Goal: Share content: Share content

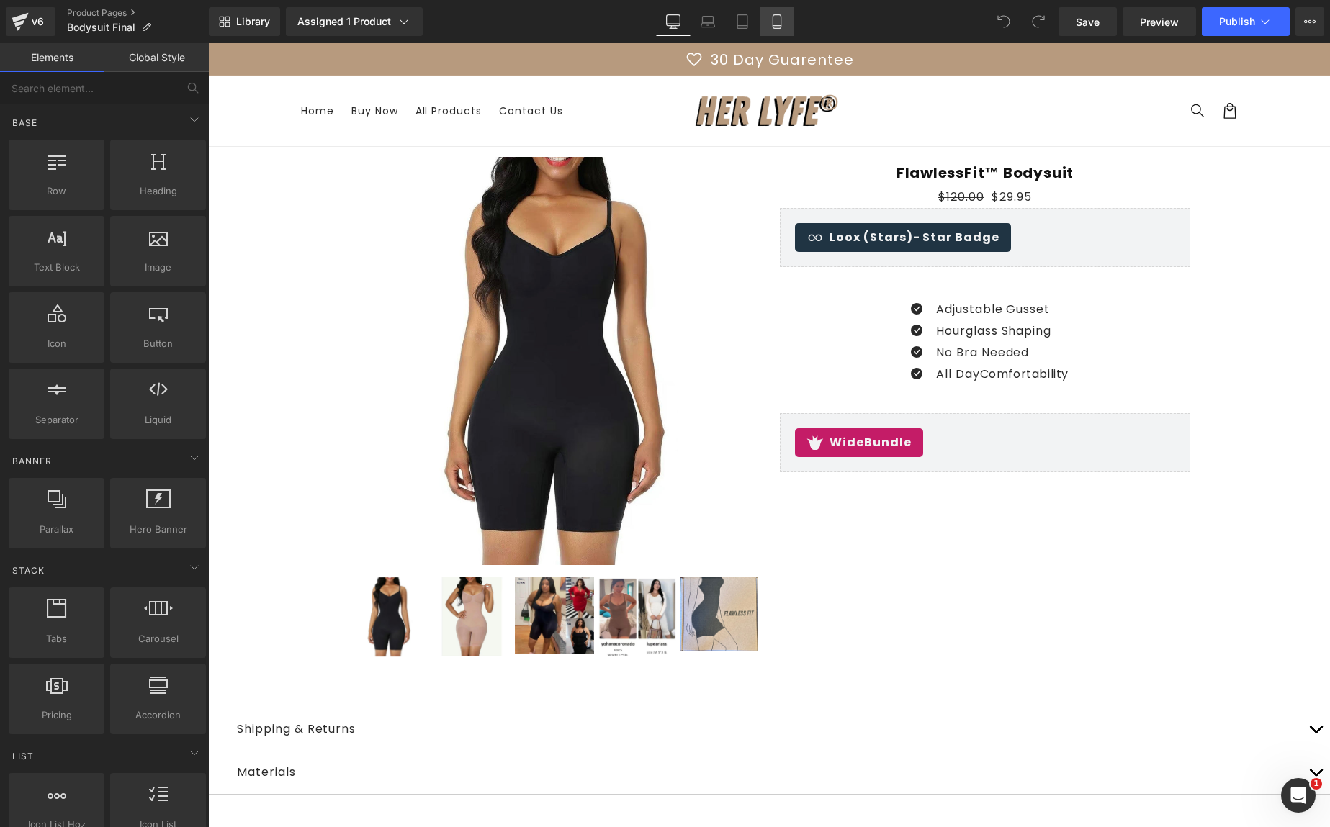
drag, startPoint x: 0, startPoint y: 0, endPoint x: 781, endPoint y: 22, distance: 781.4
click at [780, 22] on icon at bounding box center [776, 22] width 8 height 14
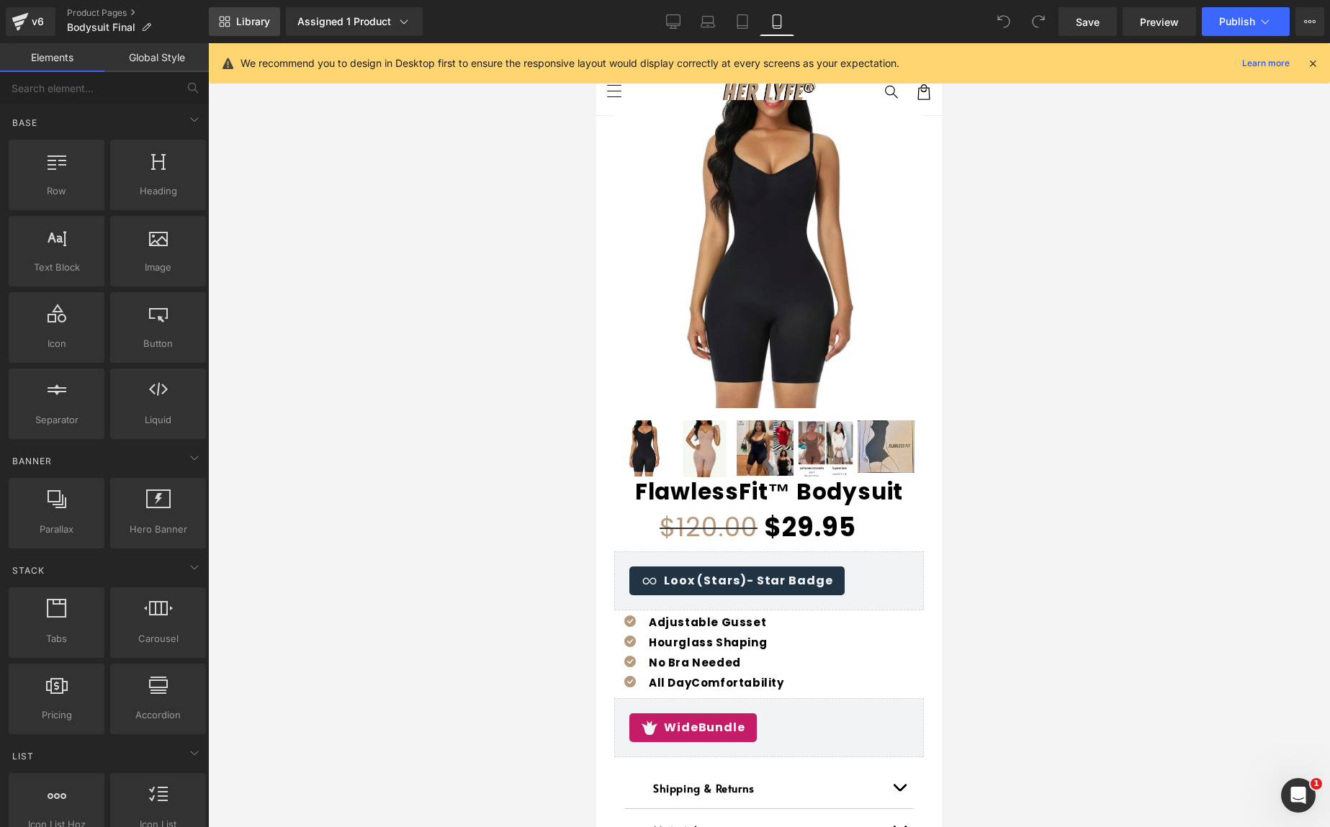
click at [239, 22] on span "Library" at bounding box center [253, 21] width 34 height 13
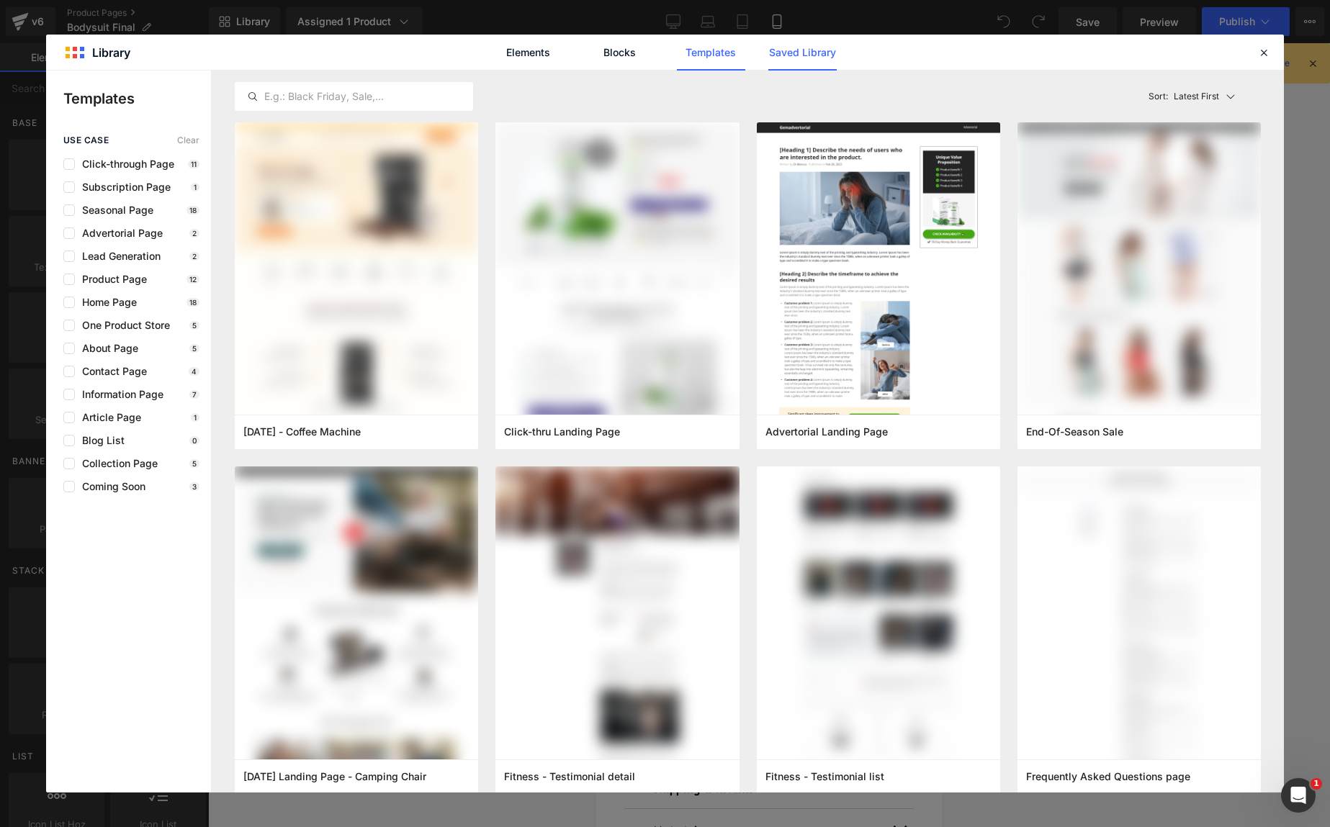
click at [780, 51] on link "Saved Library" at bounding box center [802, 53] width 68 height 36
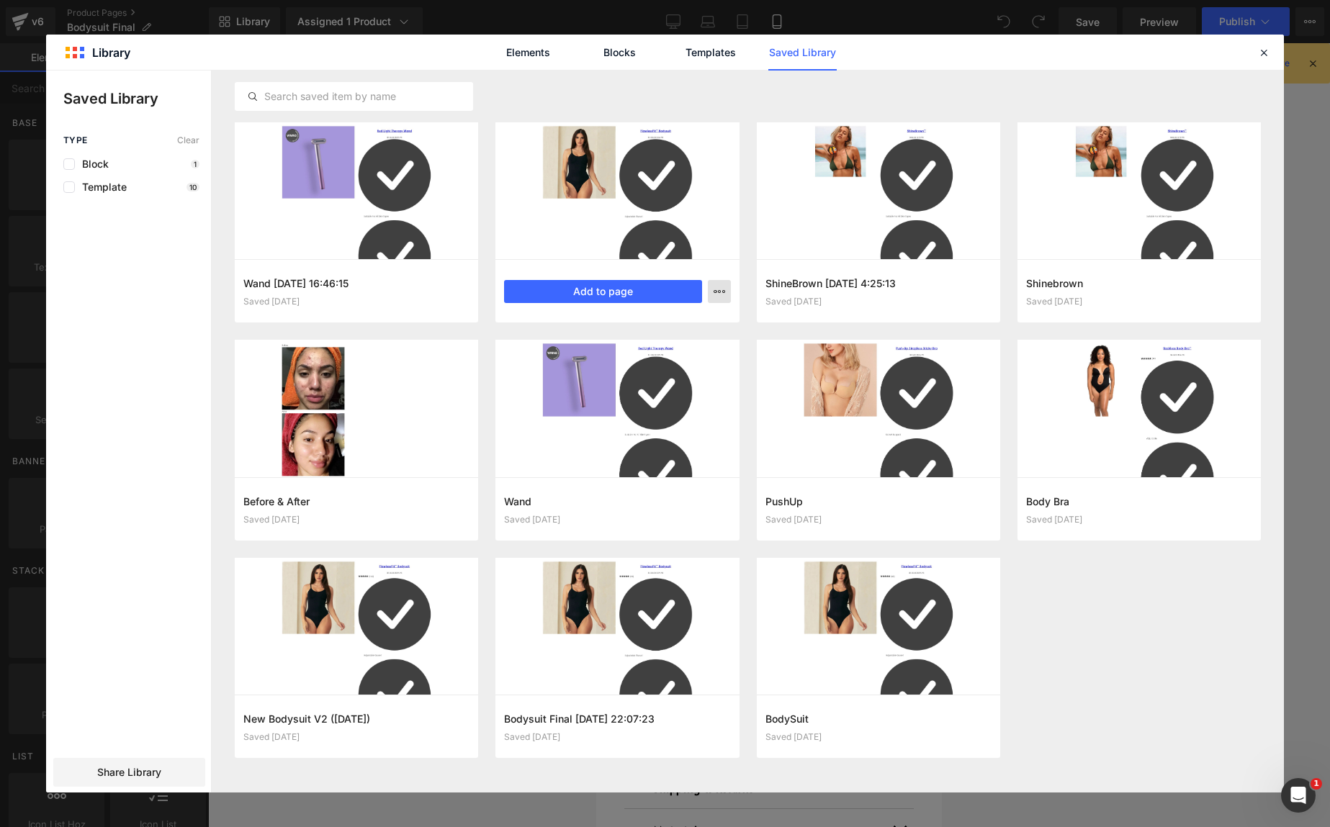
click at [719, 287] on icon "button" at bounding box center [719, 292] width 12 height 12
click at [719, 287] on div at bounding box center [665, 432] width 1238 height 722
click at [107, 774] on span "Share Library" at bounding box center [129, 772] width 64 height 14
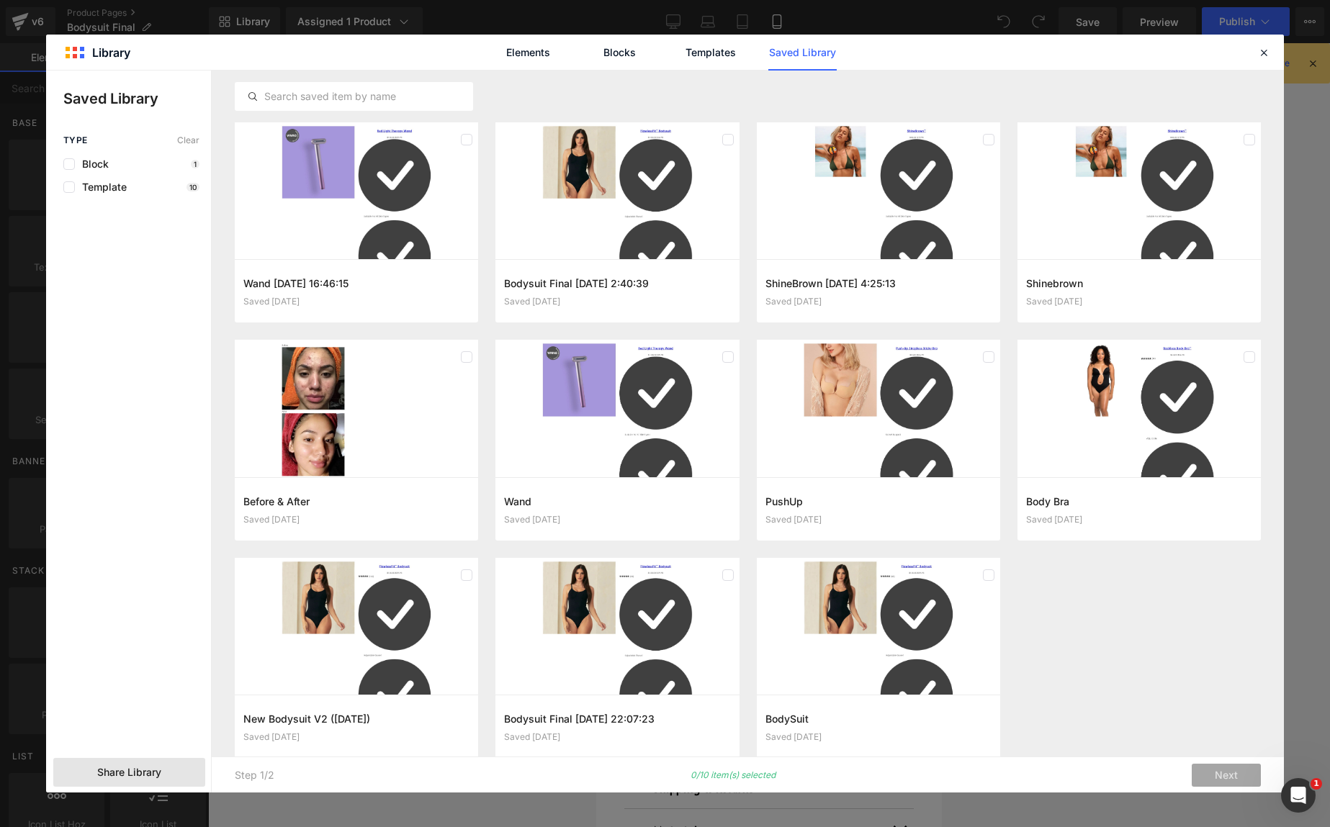
click at [149, 770] on span "Share Library" at bounding box center [129, 772] width 64 height 14
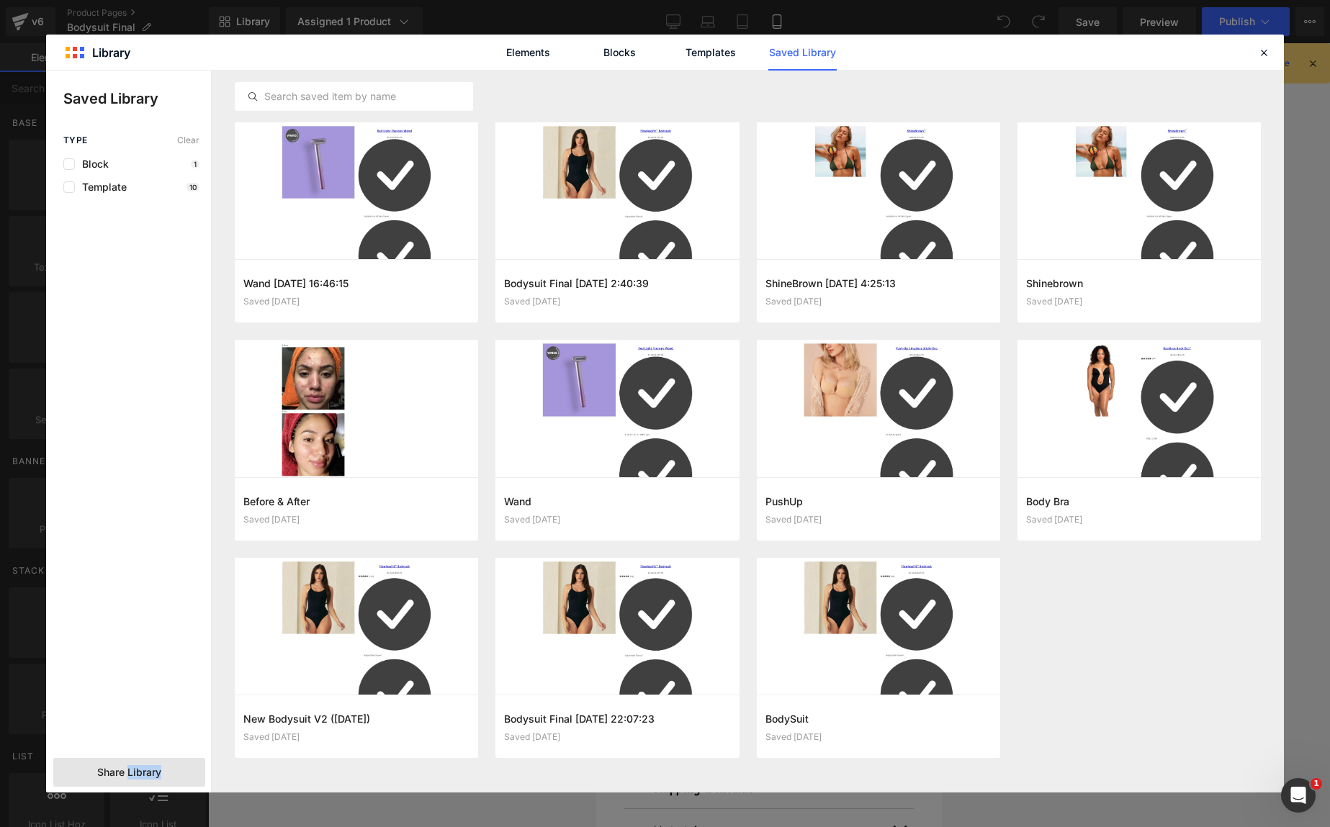
click at [149, 770] on span "Share Library" at bounding box center [129, 772] width 64 height 14
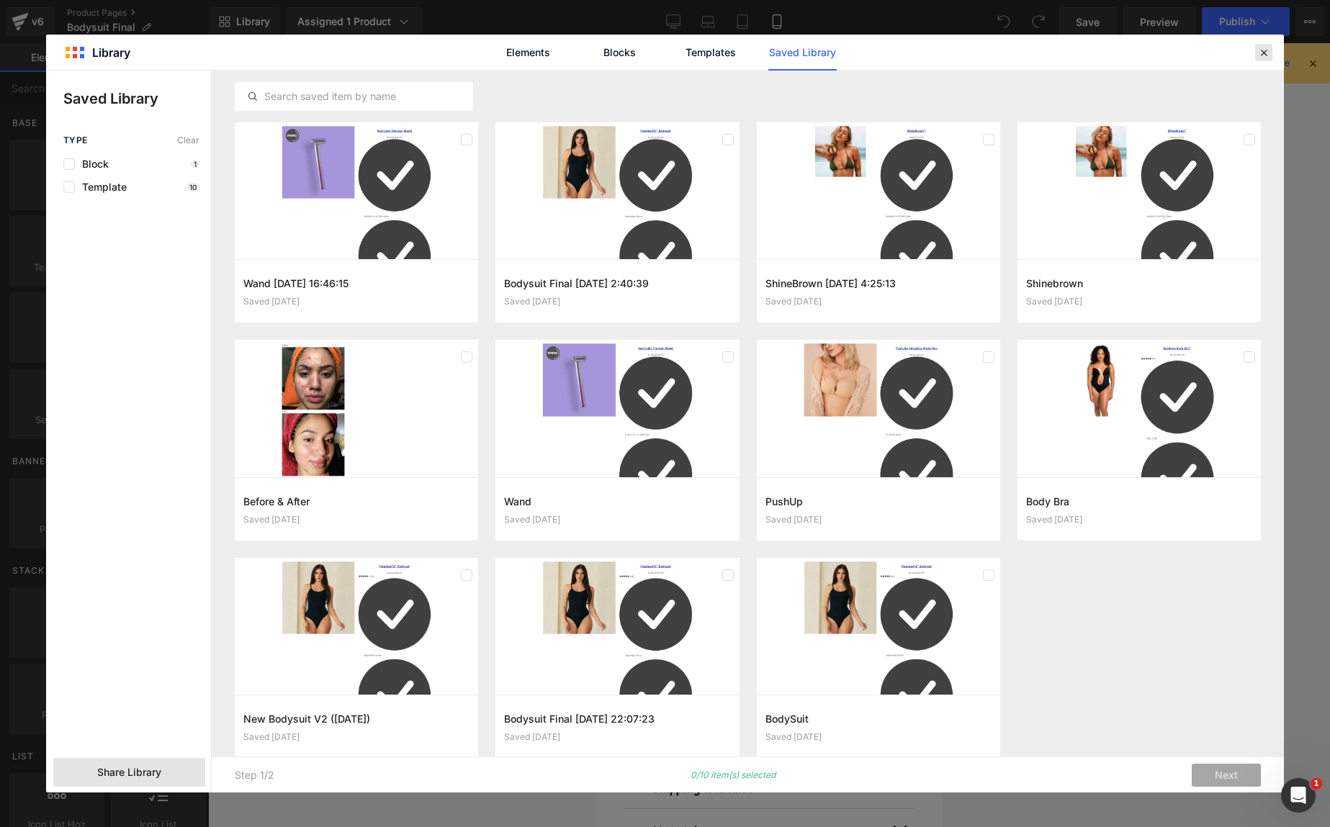
click at [1263, 48] on icon at bounding box center [1263, 52] width 13 height 13
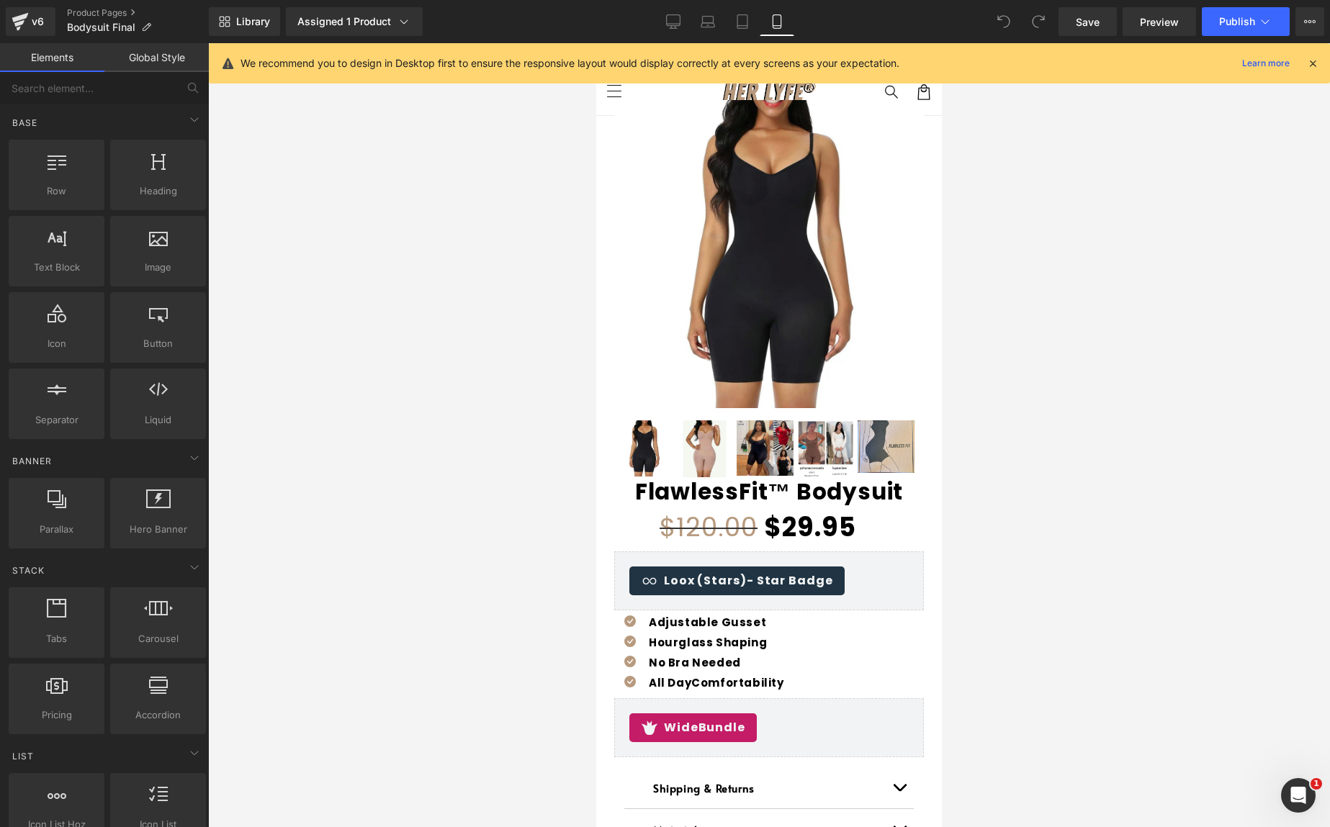
click at [1313, 60] on icon at bounding box center [1312, 63] width 13 height 13
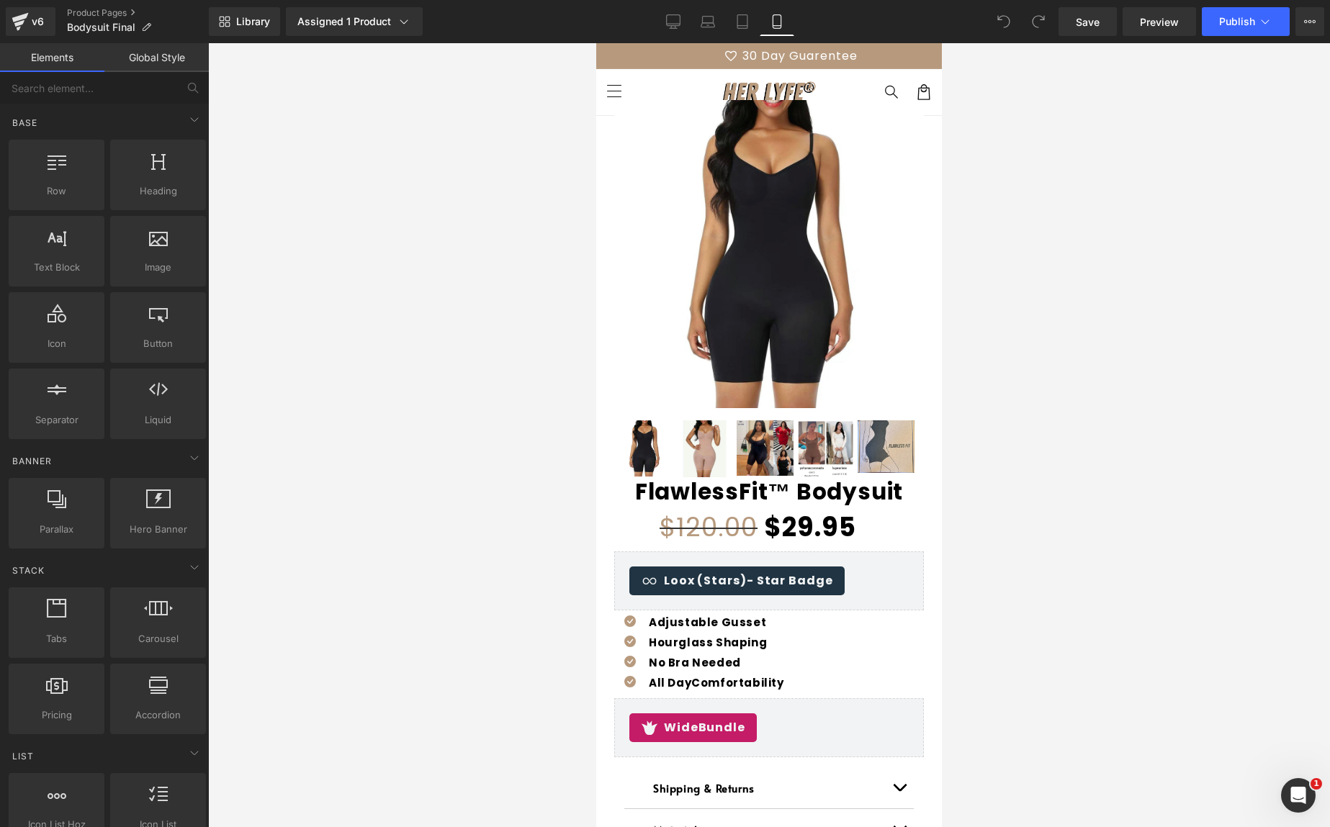
click at [1095, 291] on div at bounding box center [769, 435] width 1122 height 784
click at [265, 17] on span "Library" at bounding box center [253, 21] width 34 height 13
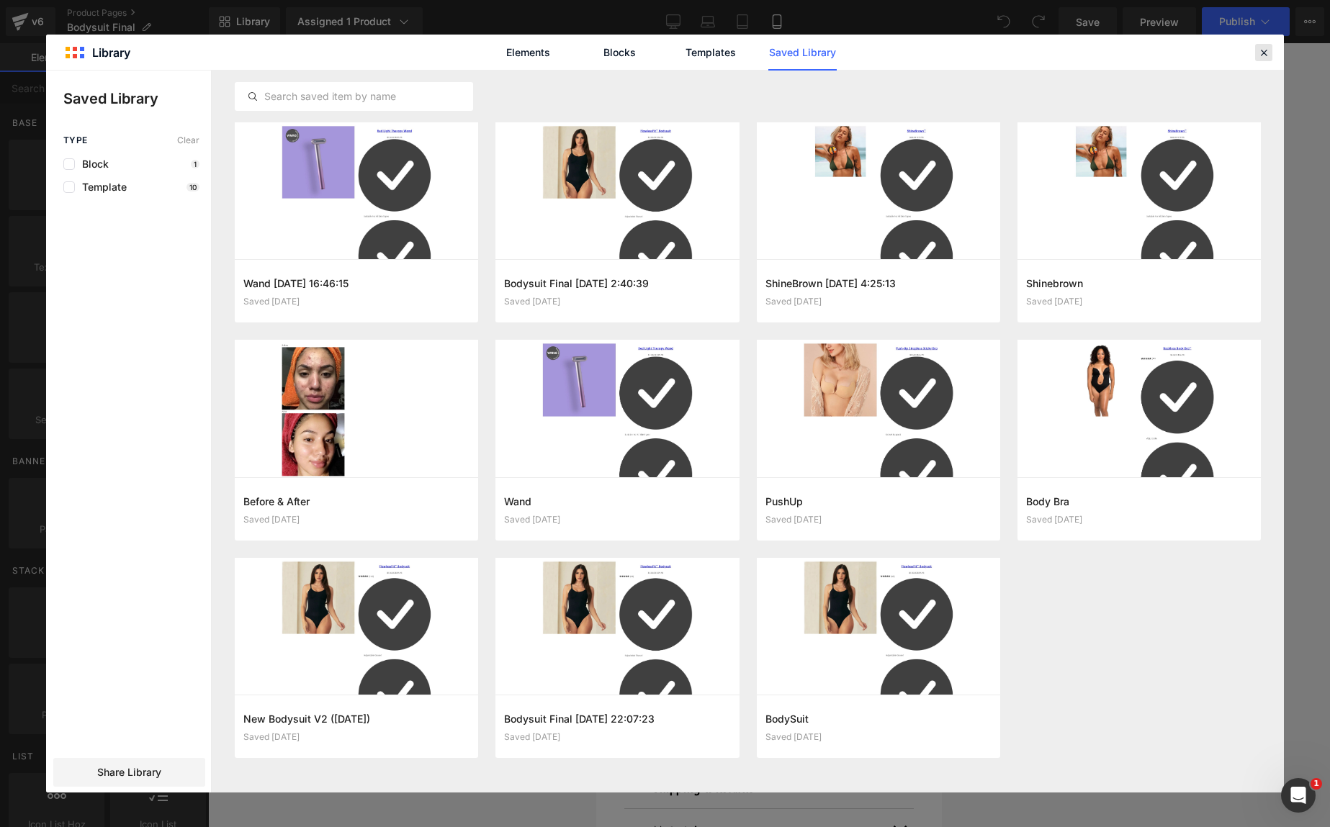
click at [1266, 54] on icon at bounding box center [1263, 52] width 13 height 13
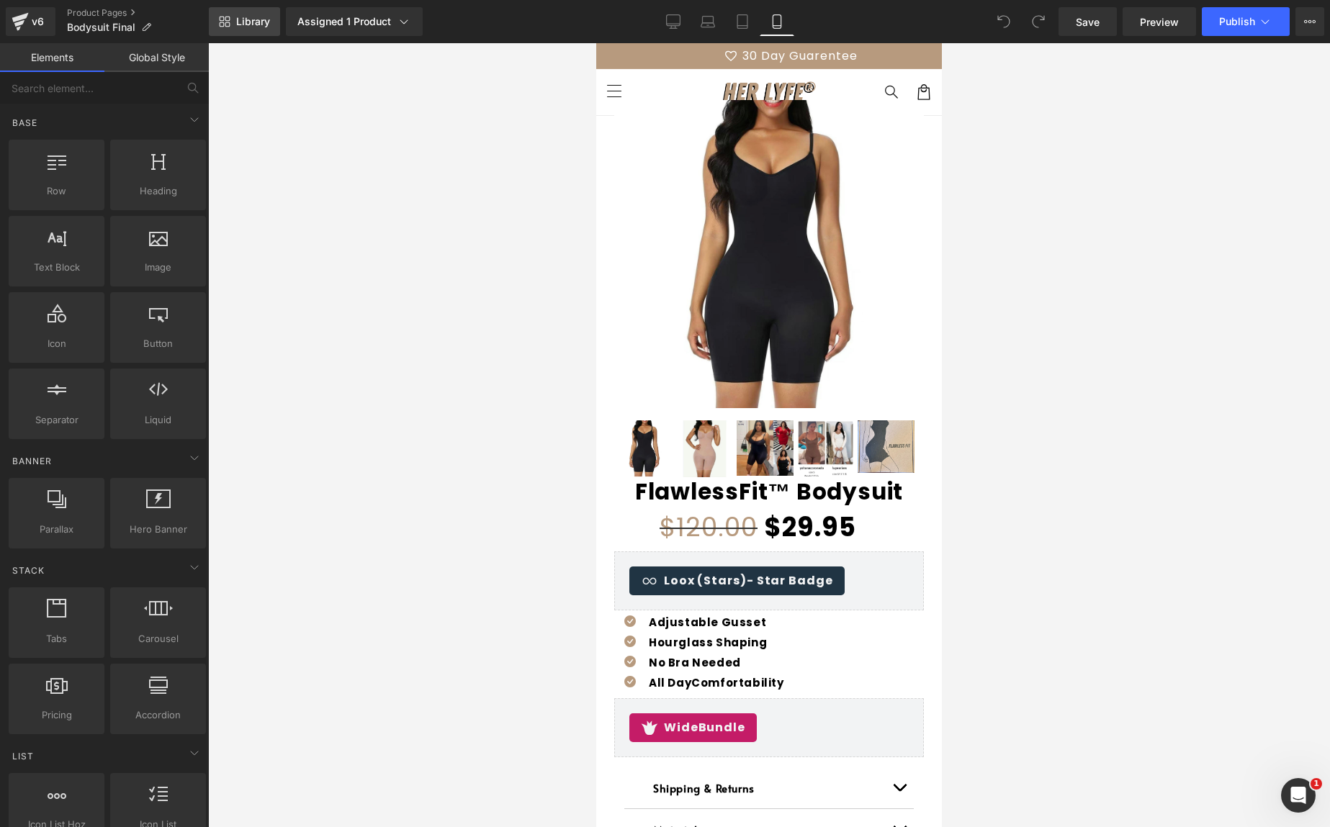
click at [264, 25] on span "Library" at bounding box center [253, 21] width 34 height 13
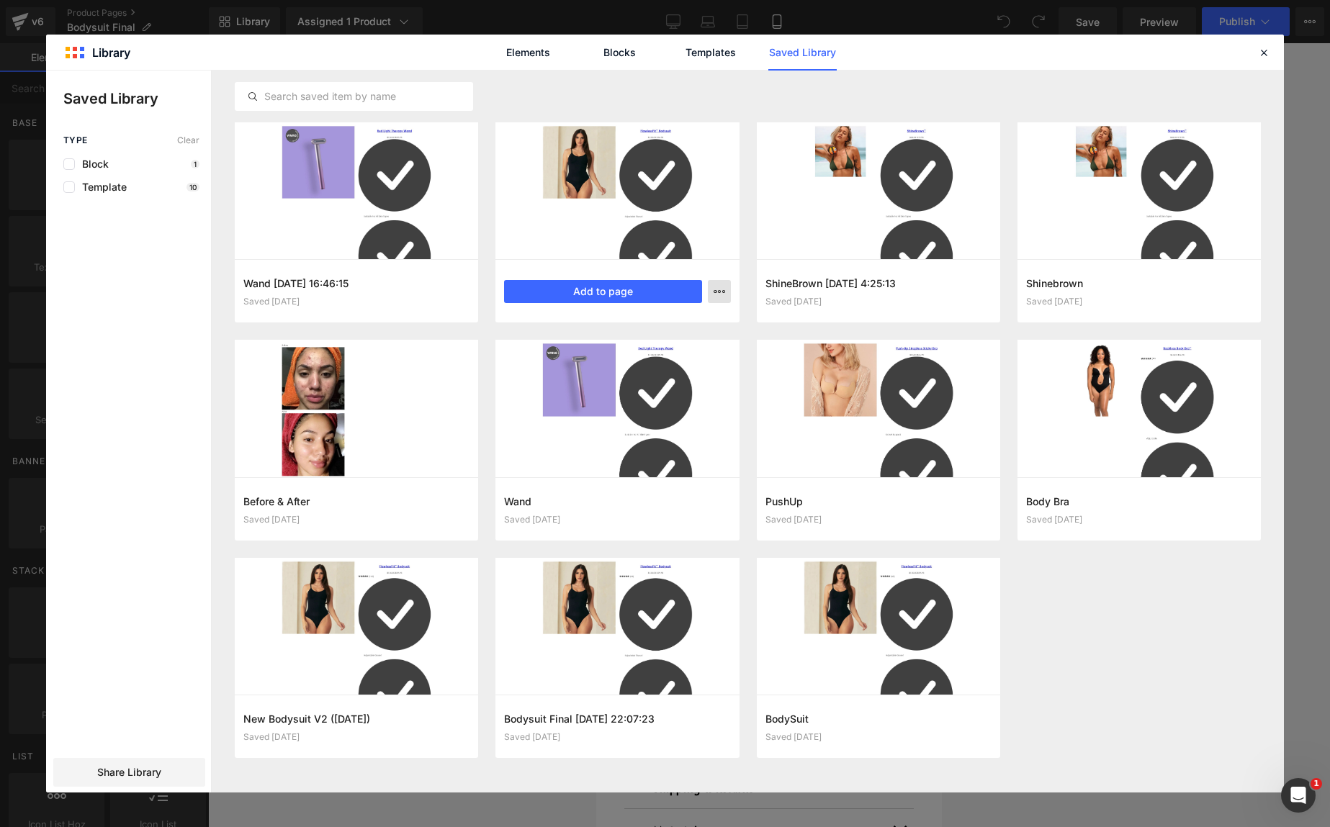
click at [712, 299] on button "button" at bounding box center [719, 291] width 23 height 23
click at [717, 291] on div at bounding box center [665, 432] width 1238 height 722
drag, startPoint x: 1261, startPoint y: 49, endPoint x: 1208, endPoint y: 42, distance: 53.7
click at [1262, 49] on icon at bounding box center [1263, 52] width 13 height 13
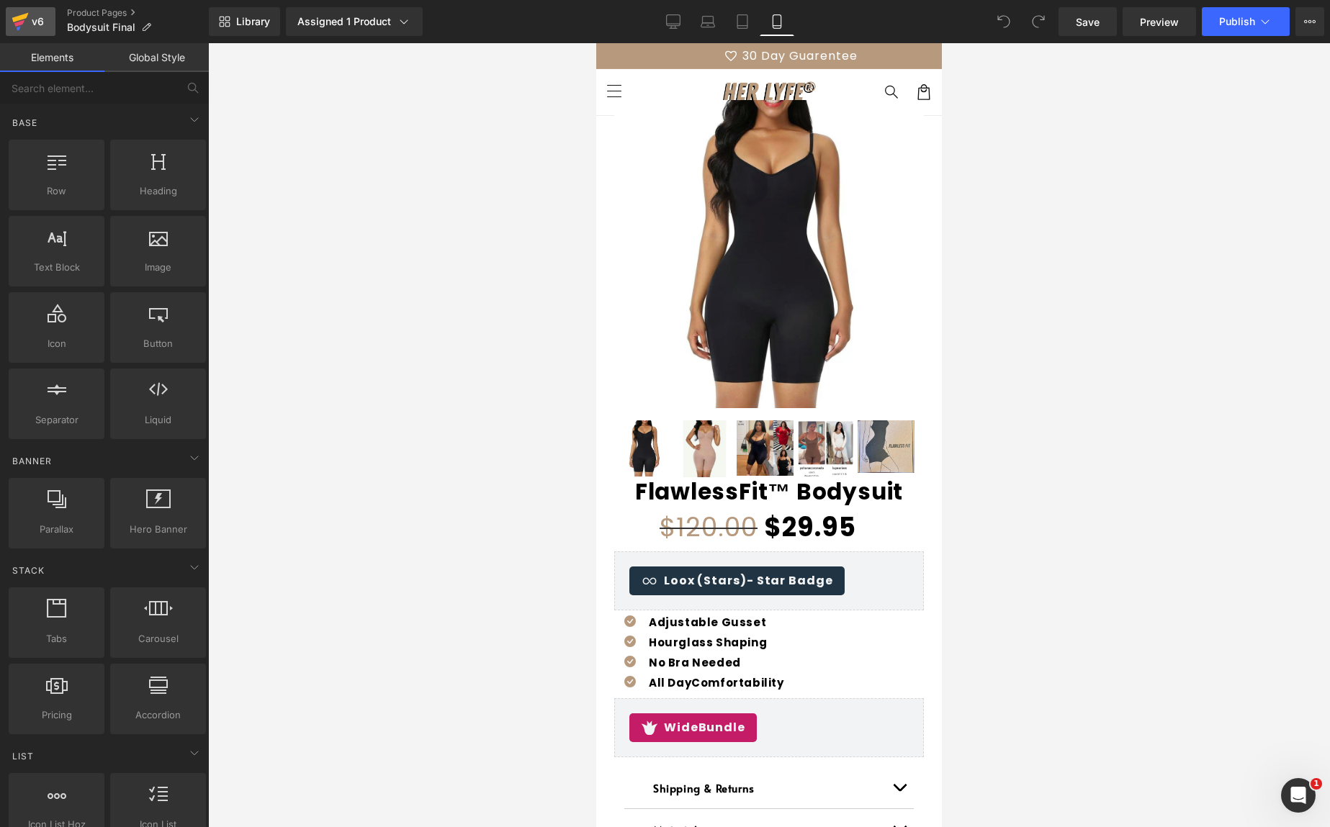
click at [24, 23] on icon at bounding box center [20, 22] width 17 height 36
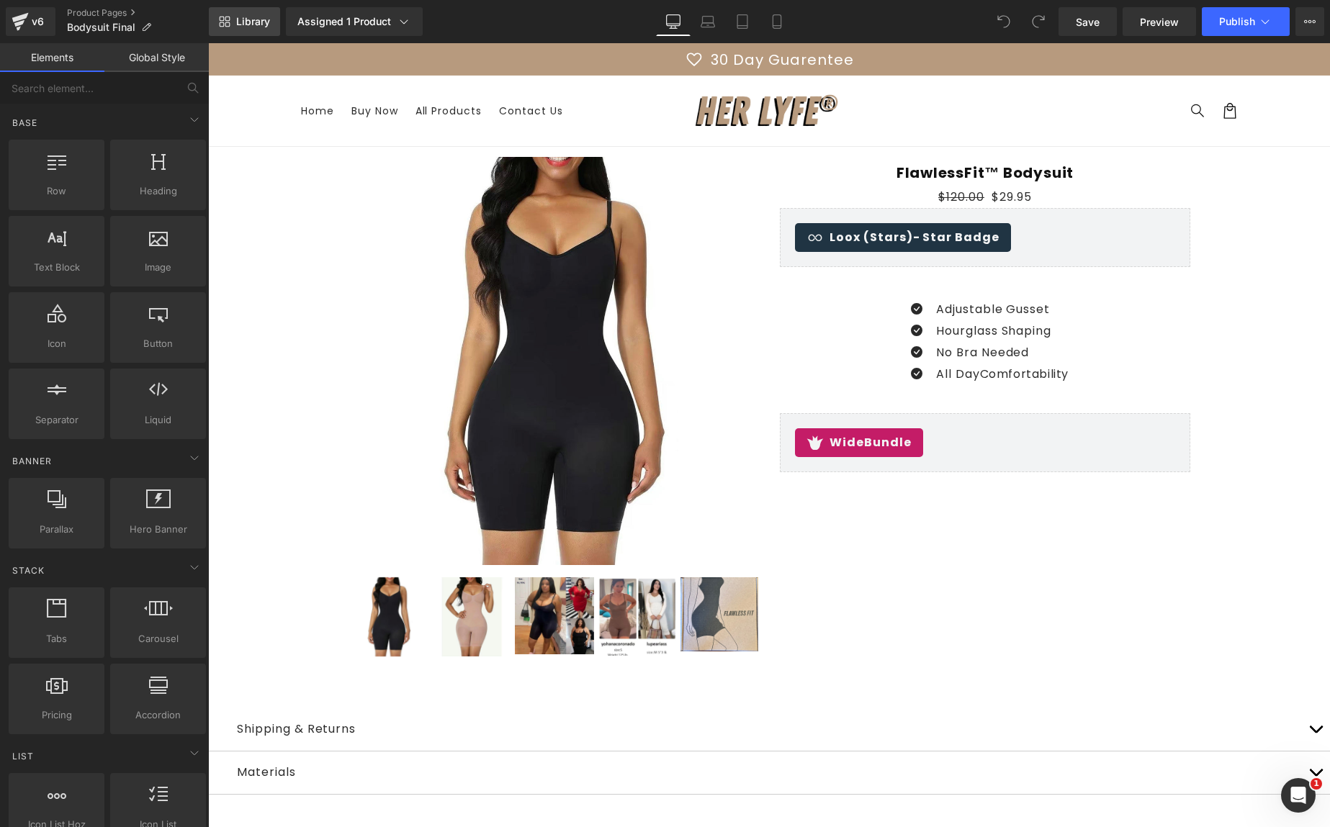
drag, startPoint x: 0, startPoint y: 0, endPoint x: 255, endPoint y: 28, distance: 256.4
click at [255, 28] on link "Library" at bounding box center [244, 21] width 71 height 29
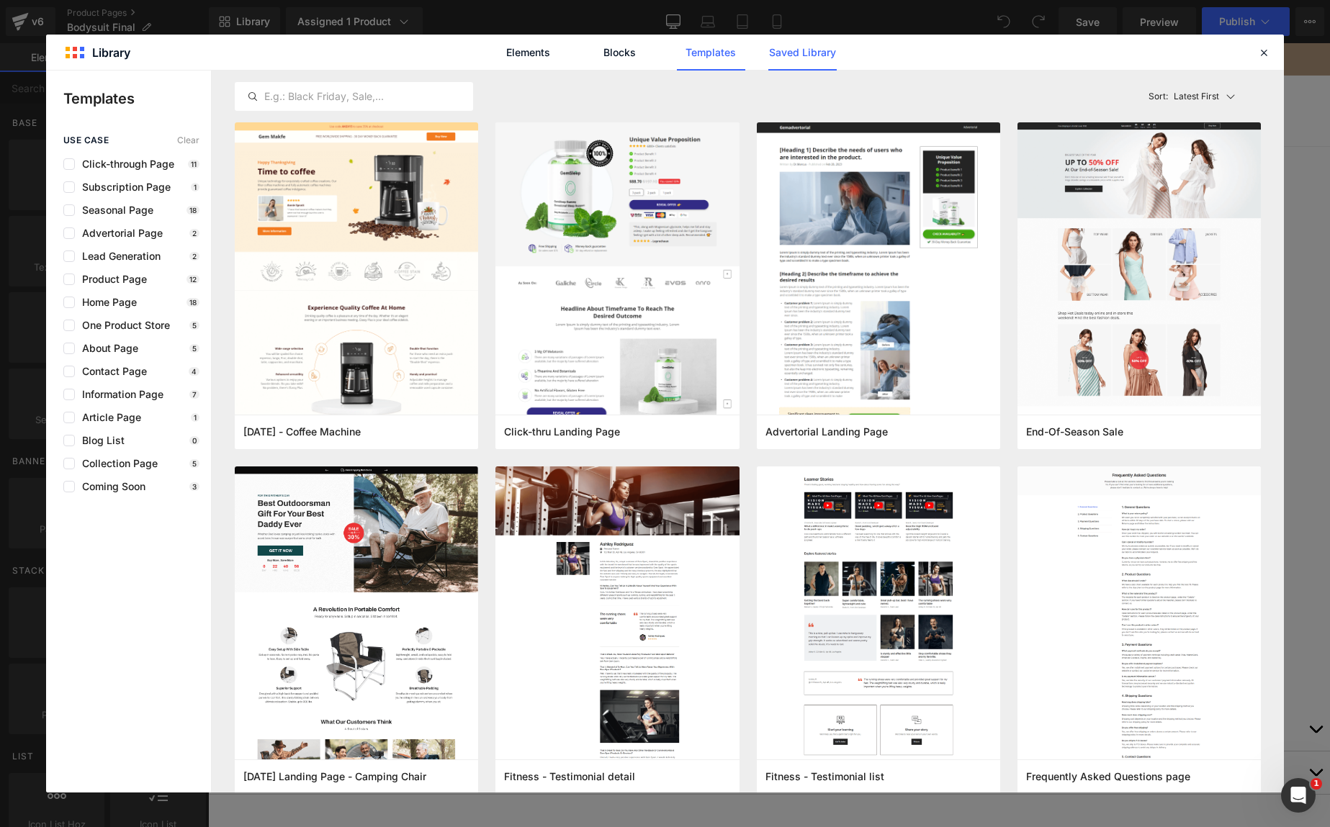
click at [806, 55] on link "Saved Library" at bounding box center [802, 53] width 68 height 36
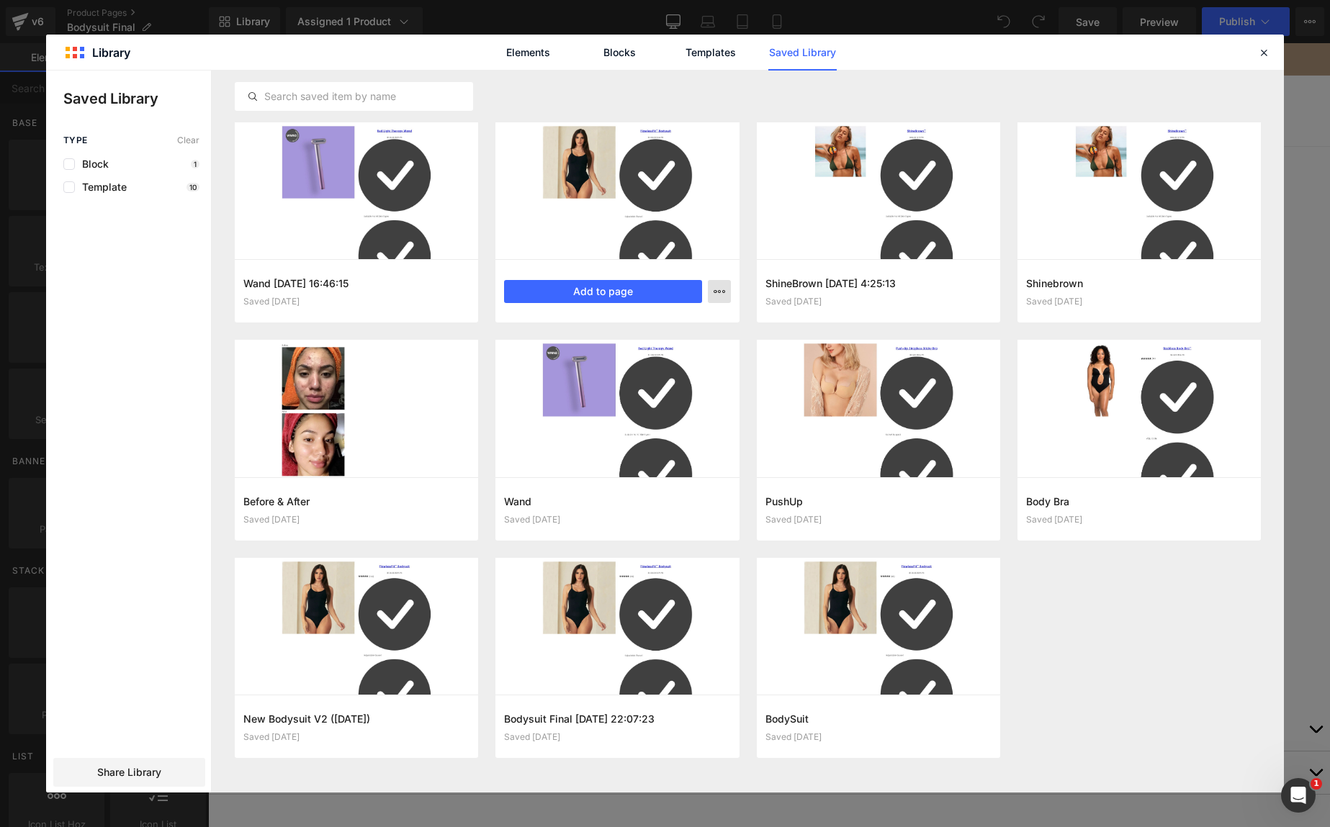
click at [720, 288] on icon "button" at bounding box center [719, 292] width 12 height 12
click at [721, 289] on div at bounding box center [665, 432] width 1238 height 722
click at [109, 767] on span "Share Library" at bounding box center [129, 772] width 64 height 14
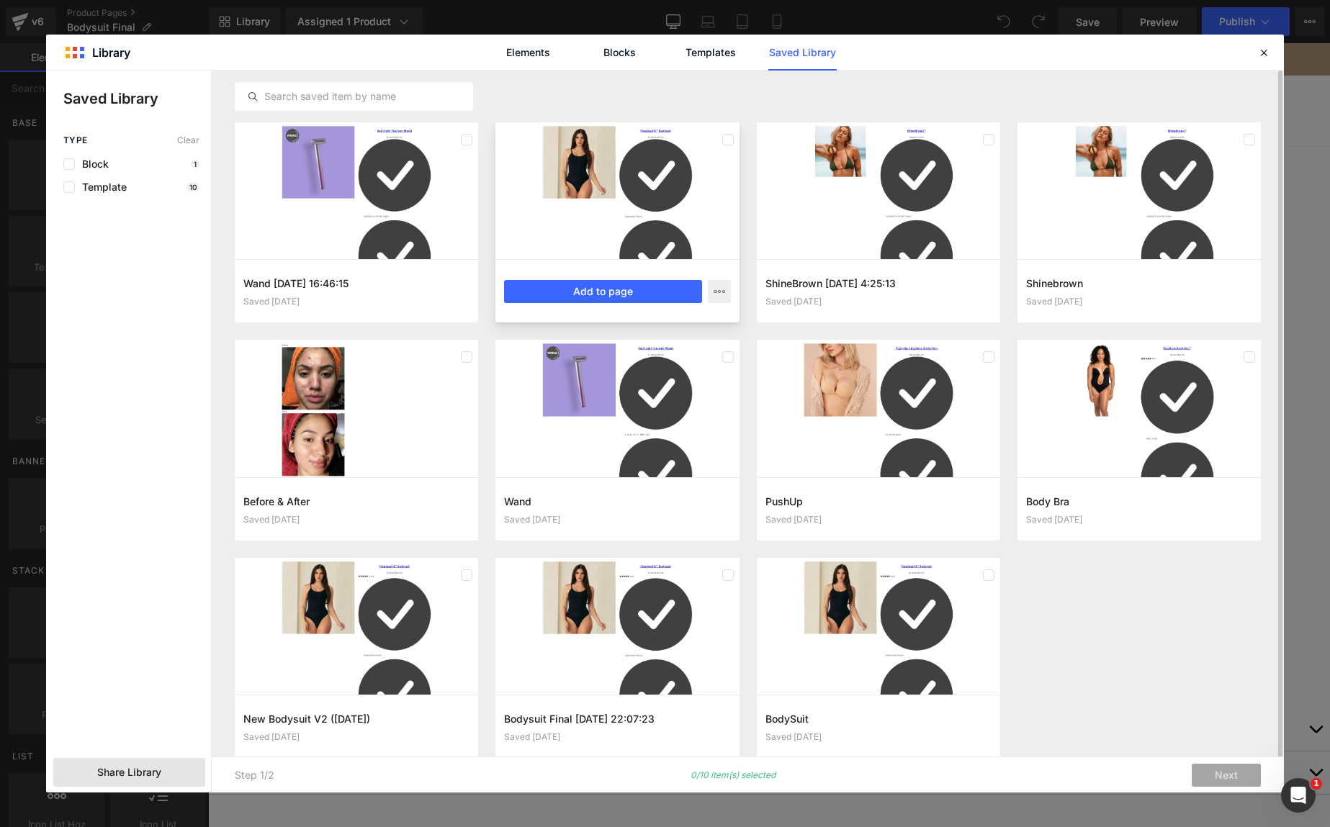
click at [577, 178] on div at bounding box center [616, 190] width 243 height 137
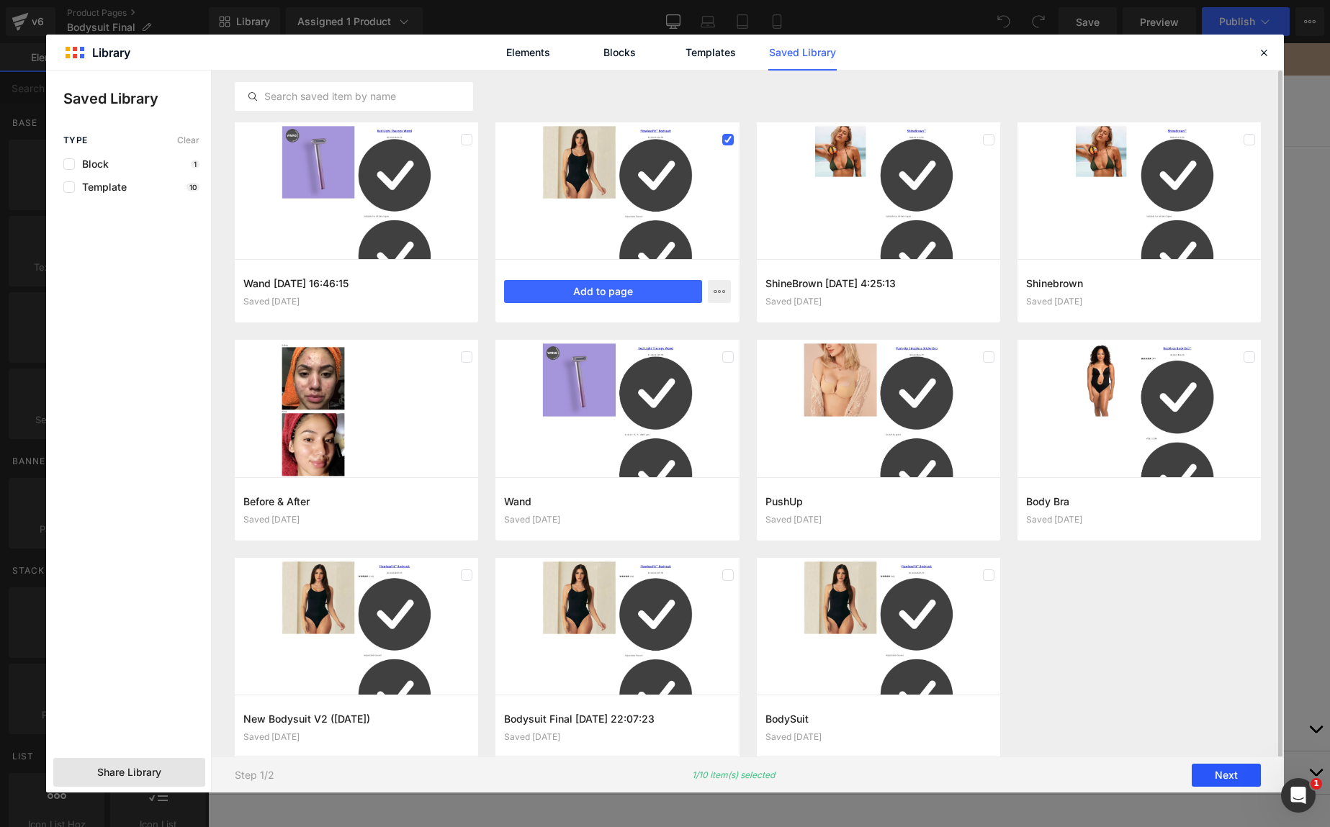
click at [1208, 768] on button "Next" at bounding box center [1225, 775] width 69 height 23
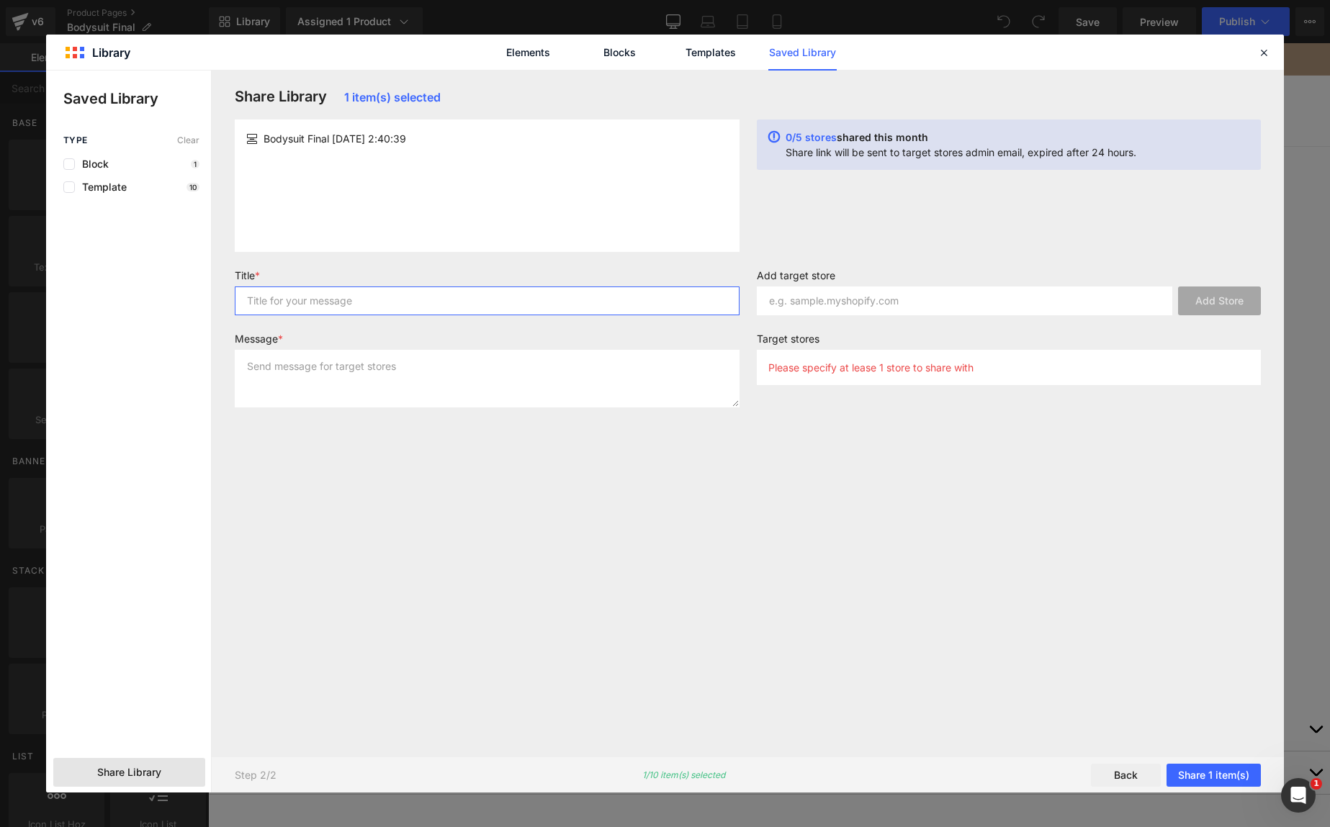
click at [421, 298] on input "text" at bounding box center [487, 301] width 505 height 29
type input "flawlessfit"
click at [870, 302] on input "text" at bounding box center [965, 301] width 416 height 29
click at [843, 306] on input "text" at bounding box center [965, 301] width 416 height 29
paste input "d1efxv-d8"
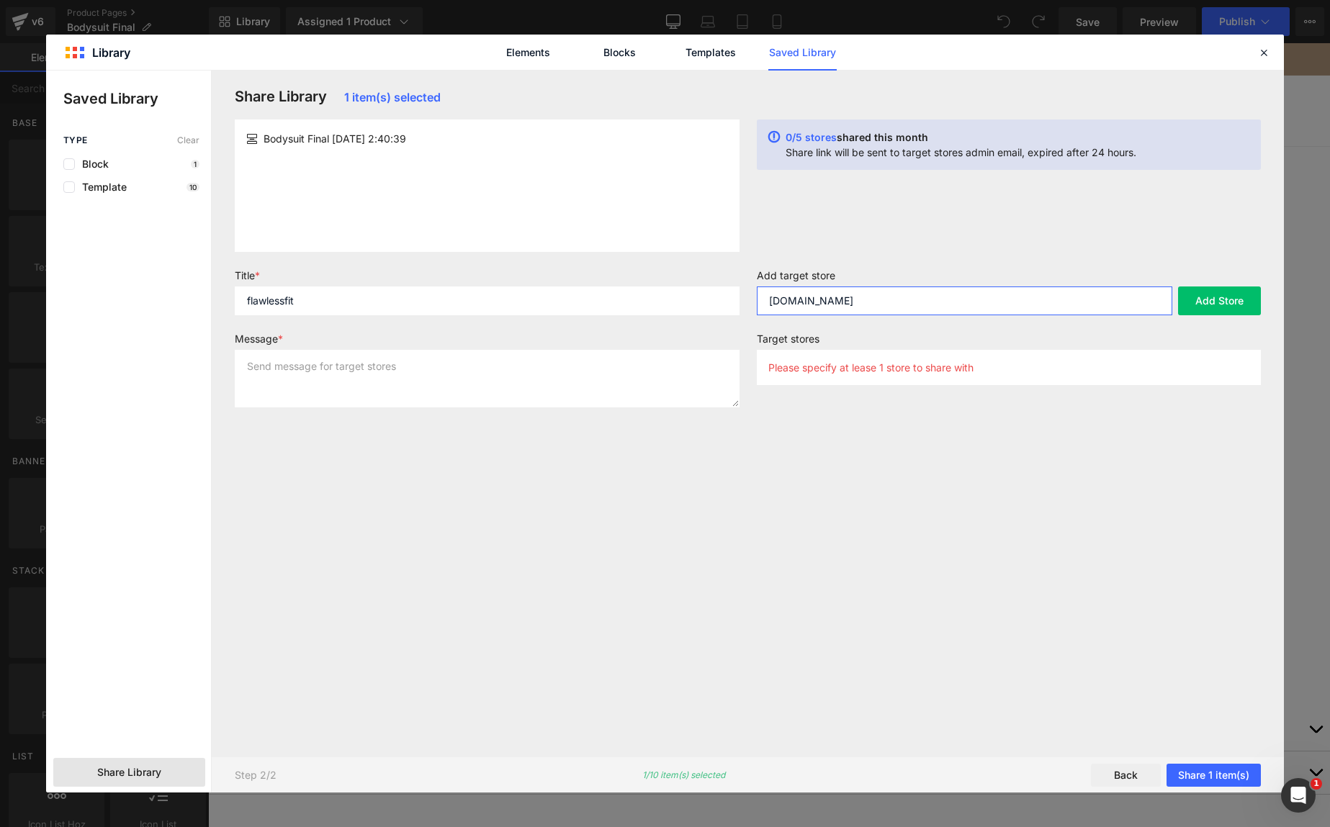
type input "[DOMAIN_NAME]"
click at [482, 384] on textarea at bounding box center [487, 379] width 505 height 58
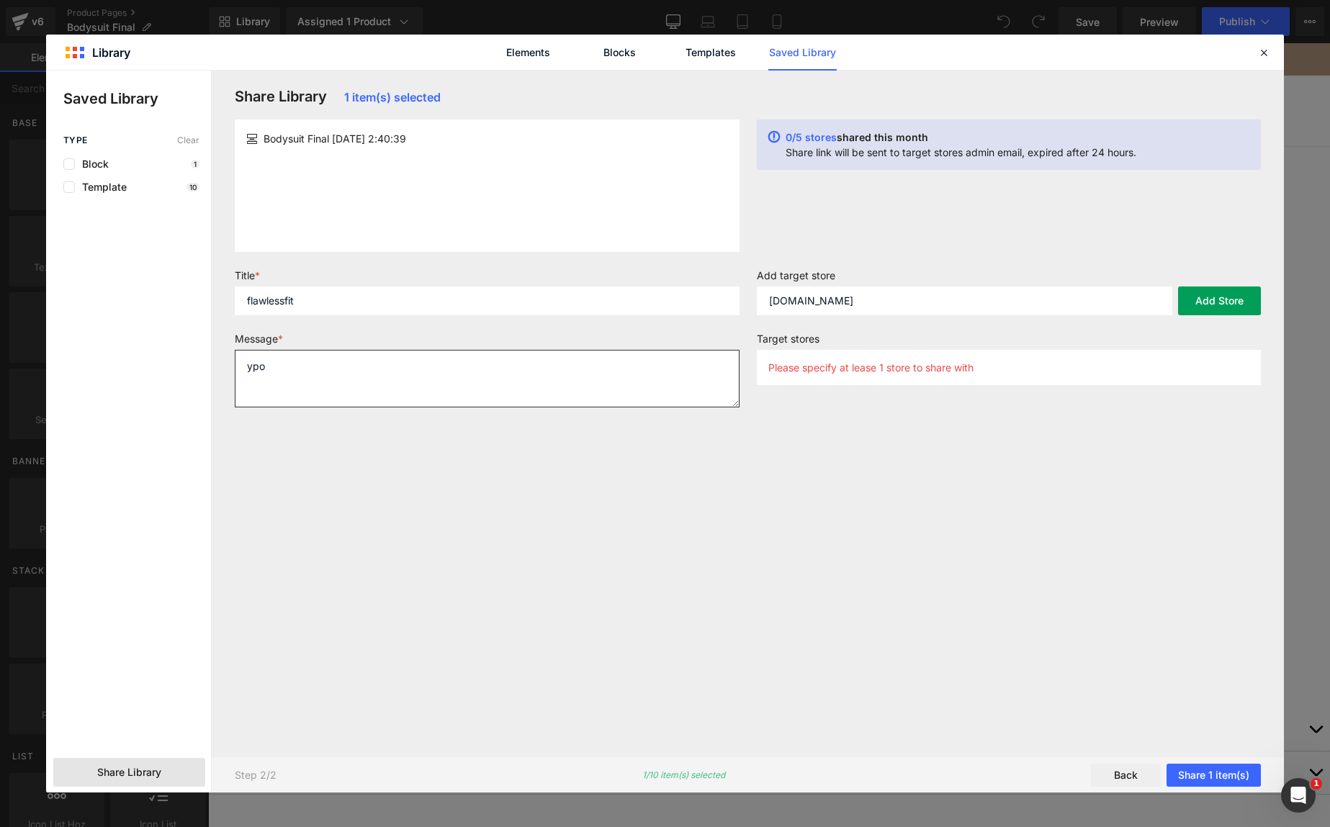
type textarea "ypo"
click at [1199, 306] on button "Add Store" at bounding box center [1219, 301] width 83 height 29
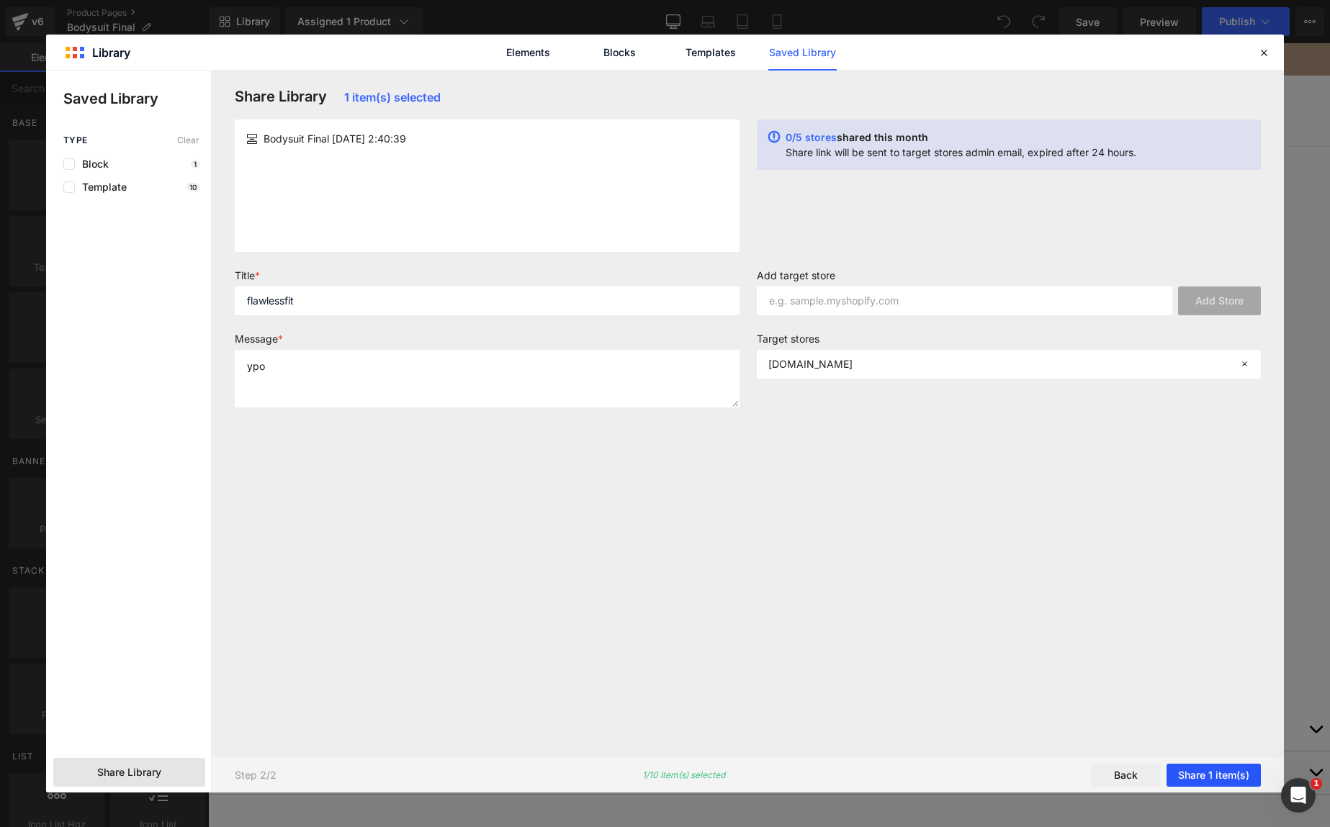
click at [1206, 775] on button "Share 1 item(s)" at bounding box center [1213, 775] width 94 height 23
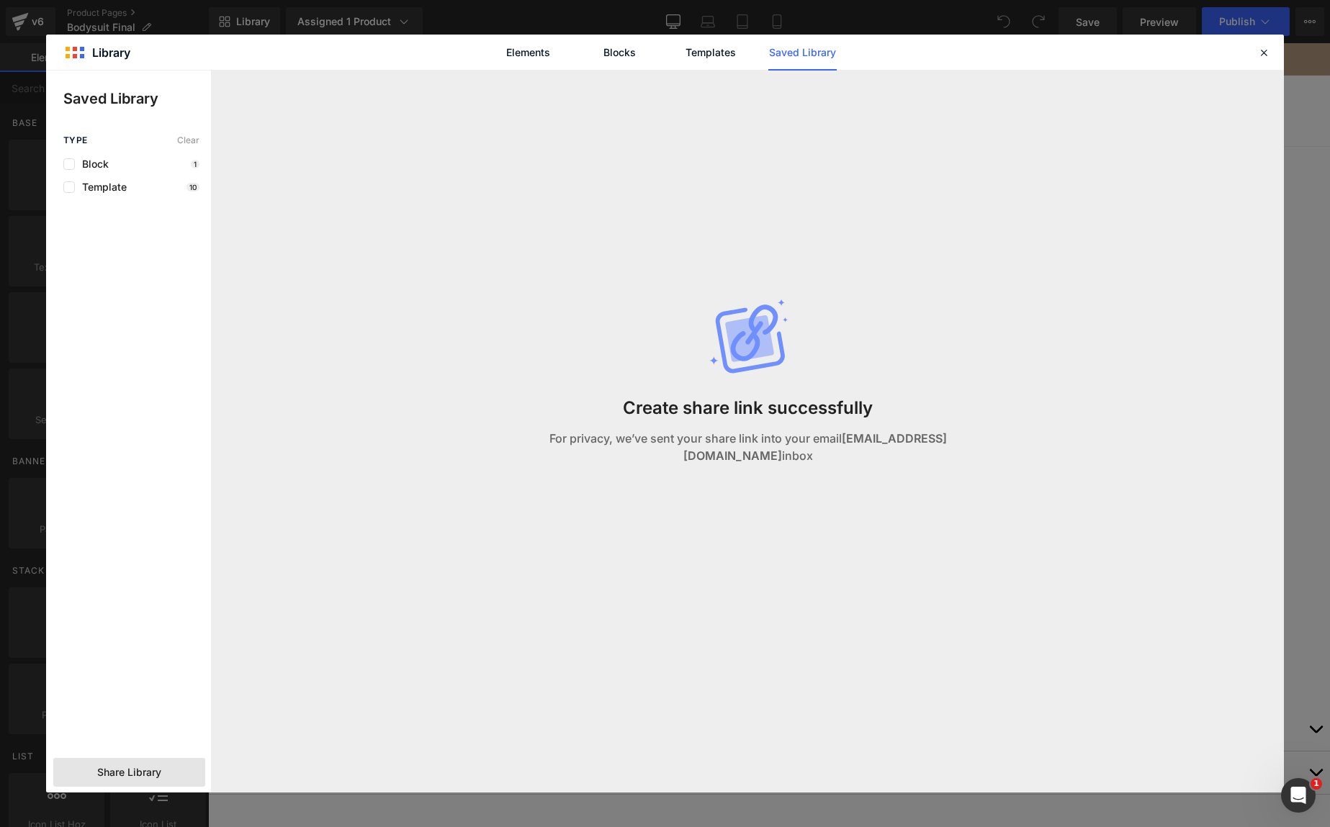
drag, startPoint x: 622, startPoint y: 240, endPoint x: 606, endPoint y: 243, distance: 16.1
click at [622, 240] on div "Create share link successfully For privacy, we’ve sent your share link into you…" at bounding box center [747, 397] width 510 height 652
click at [666, 225] on div "Create share link successfully For privacy, we’ve sent your share link into you…" at bounding box center [747, 397] width 510 height 652
click at [171, 770] on div "Share Library" at bounding box center [129, 772] width 152 height 29
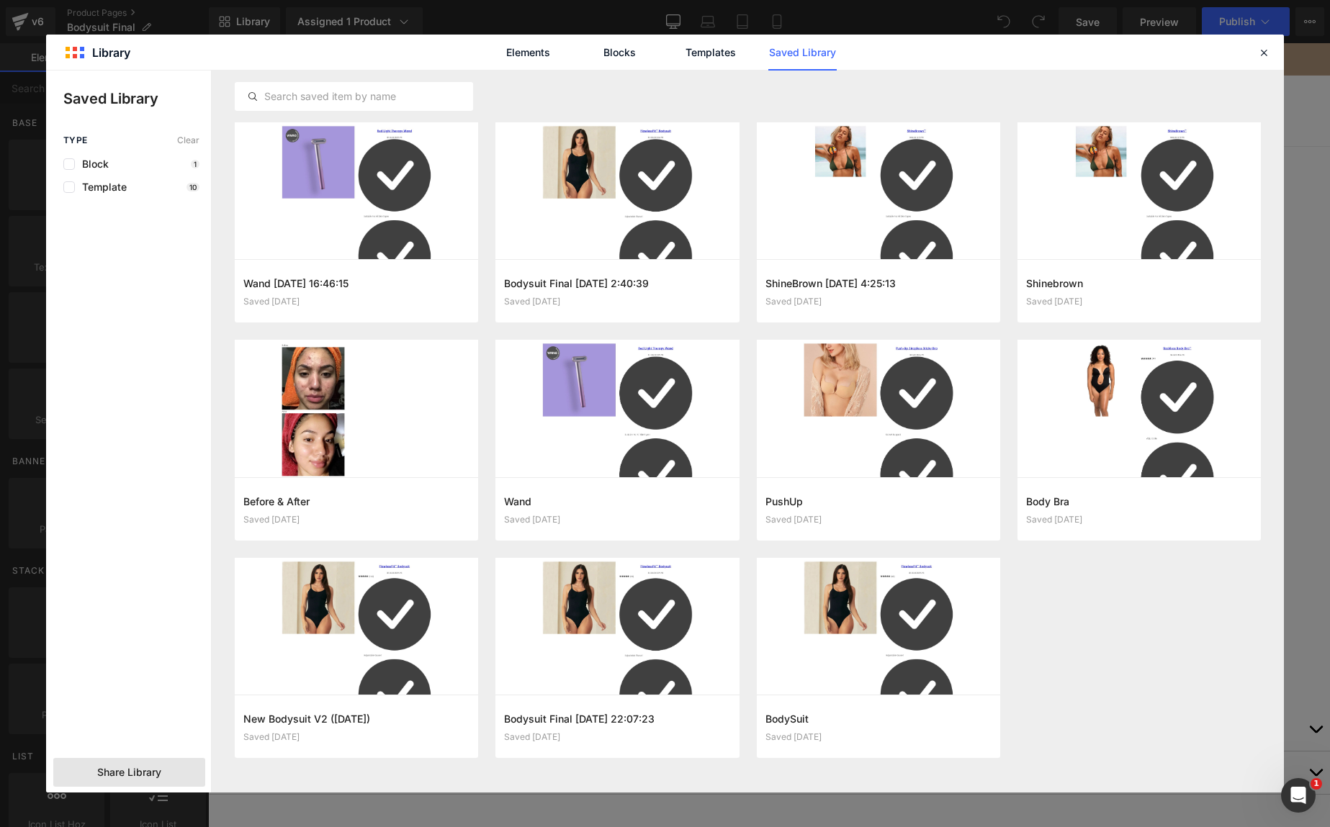
click at [114, 783] on div "Share Library" at bounding box center [129, 772] width 152 height 29
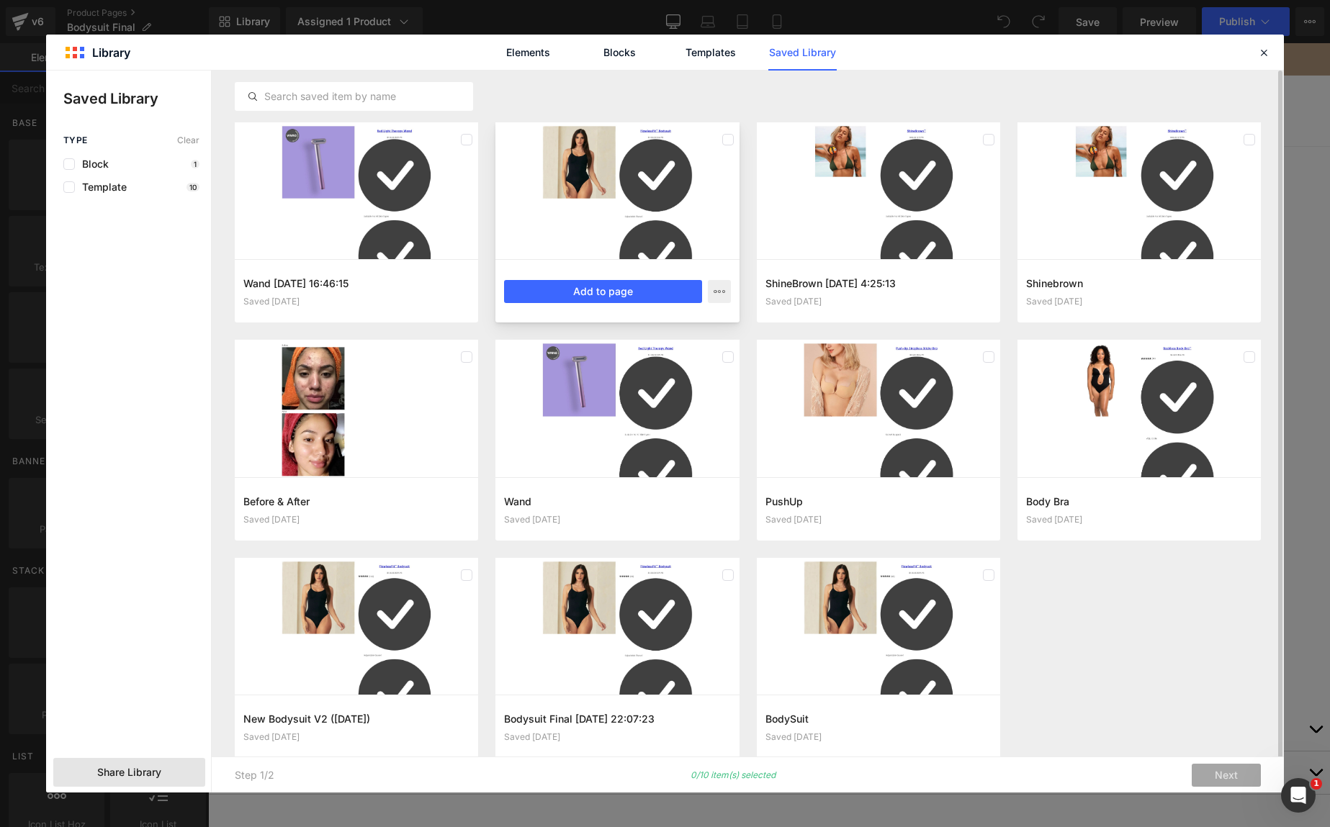
click at [662, 181] on div at bounding box center [616, 190] width 243 height 137
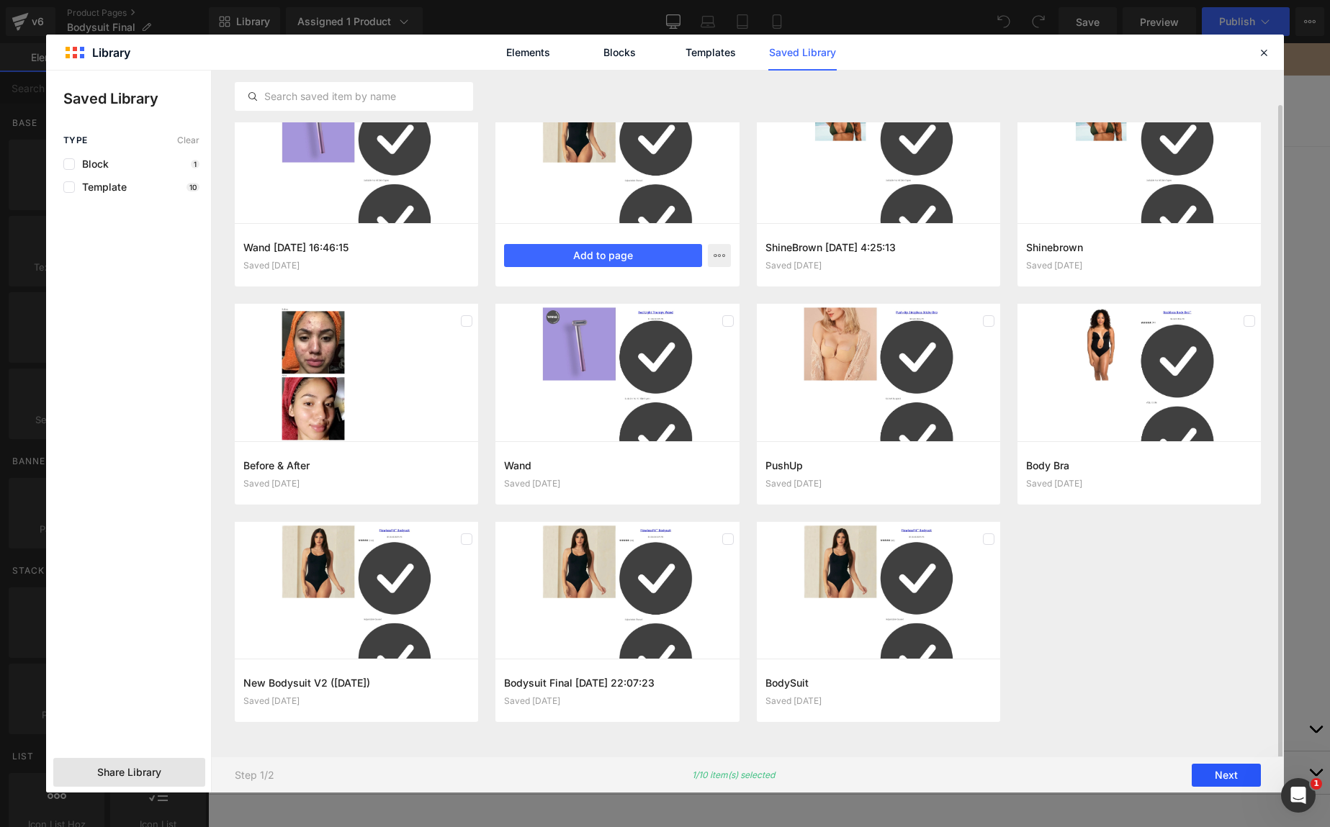
click at [1209, 775] on button "Next" at bounding box center [1225, 775] width 69 height 23
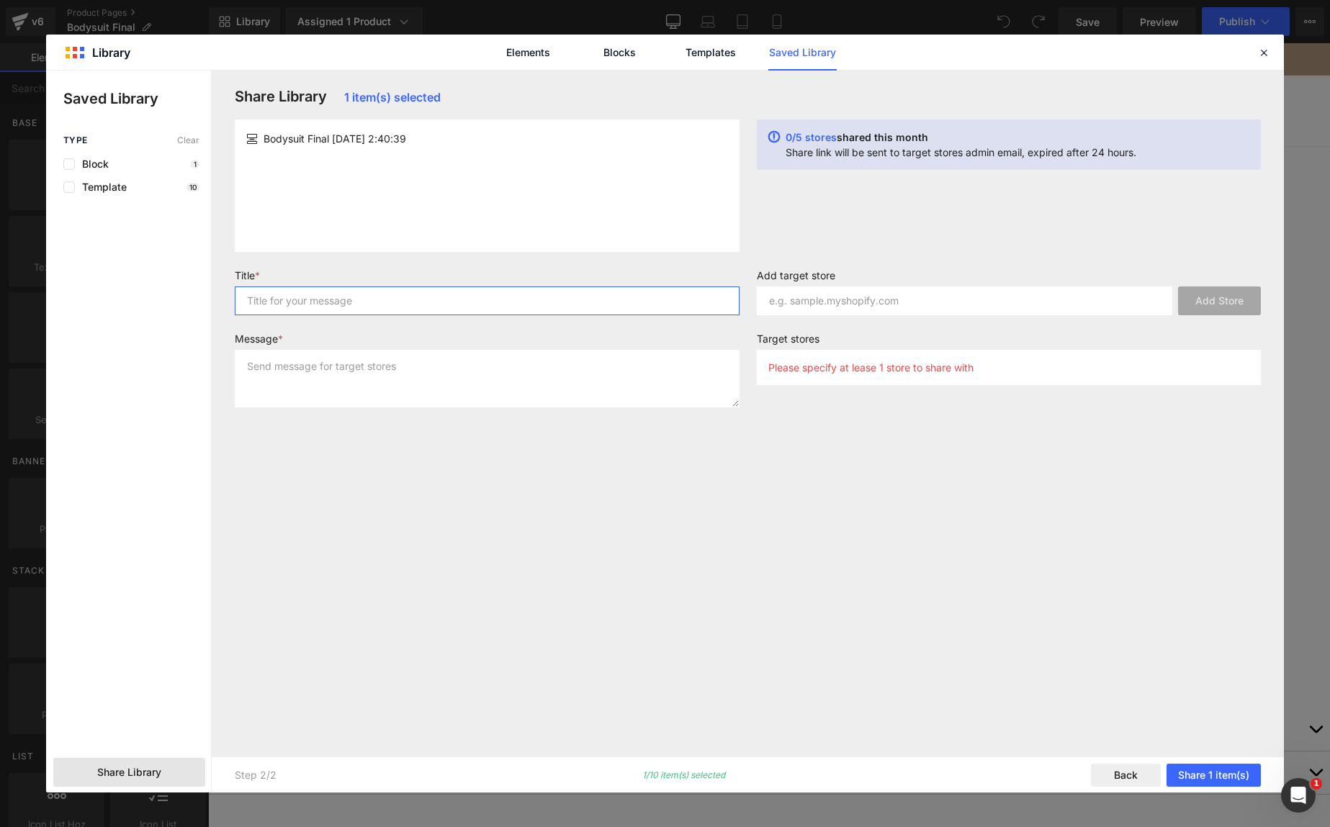
click at [420, 299] on input "text" at bounding box center [487, 301] width 505 height 29
click at [830, 305] on input "text" at bounding box center [965, 301] width 416 height 29
click at [915, 277] on label "Add target store" at bounding box center [1009, 277] width 505 height 17
click at [901, 312] on input "text" at bounding box center [965, 301] width 416 height 29
paste input "d1efxv-d8"
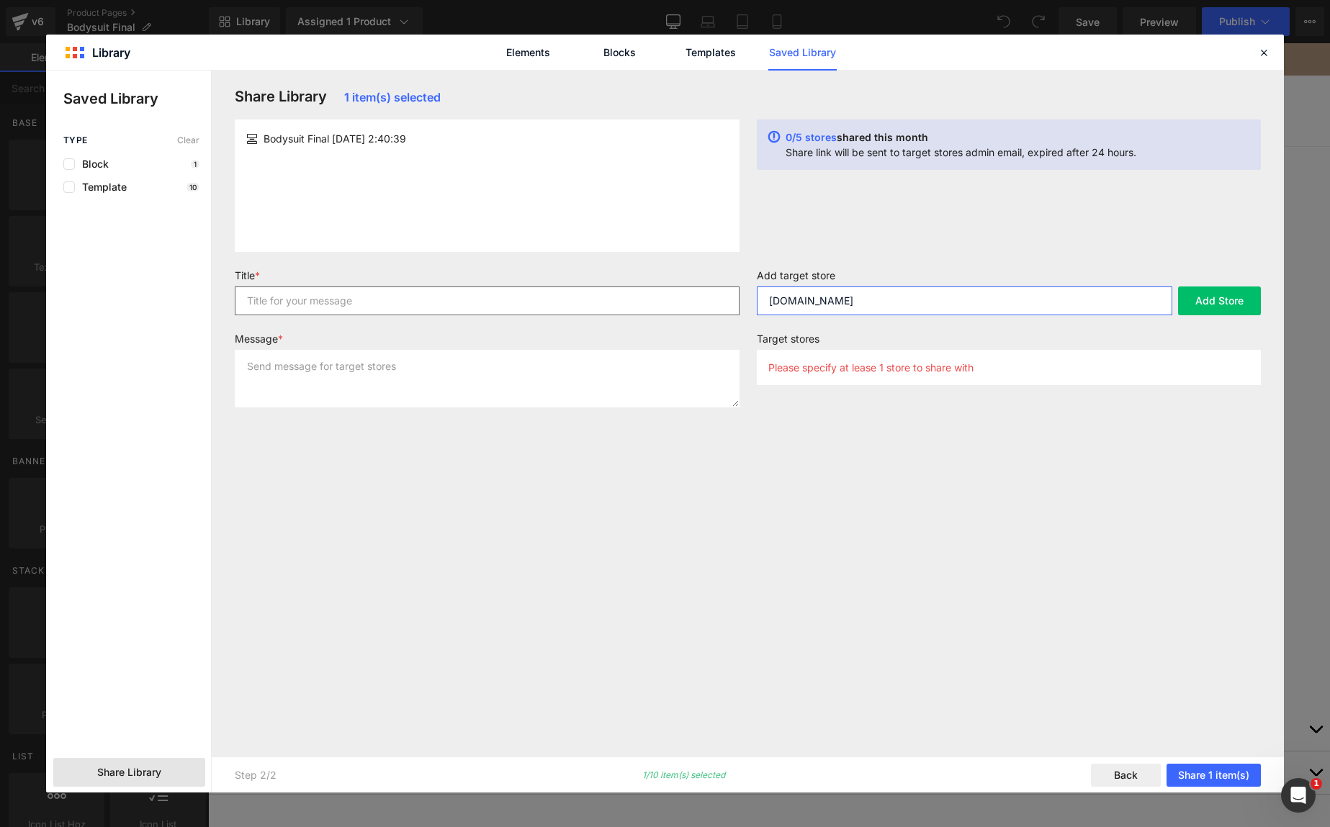
type input "[DOMAIN_NAME]"
click at [415, 299] on input "text" at bounding box center [487, 301] width 505 height 29
type input "d"
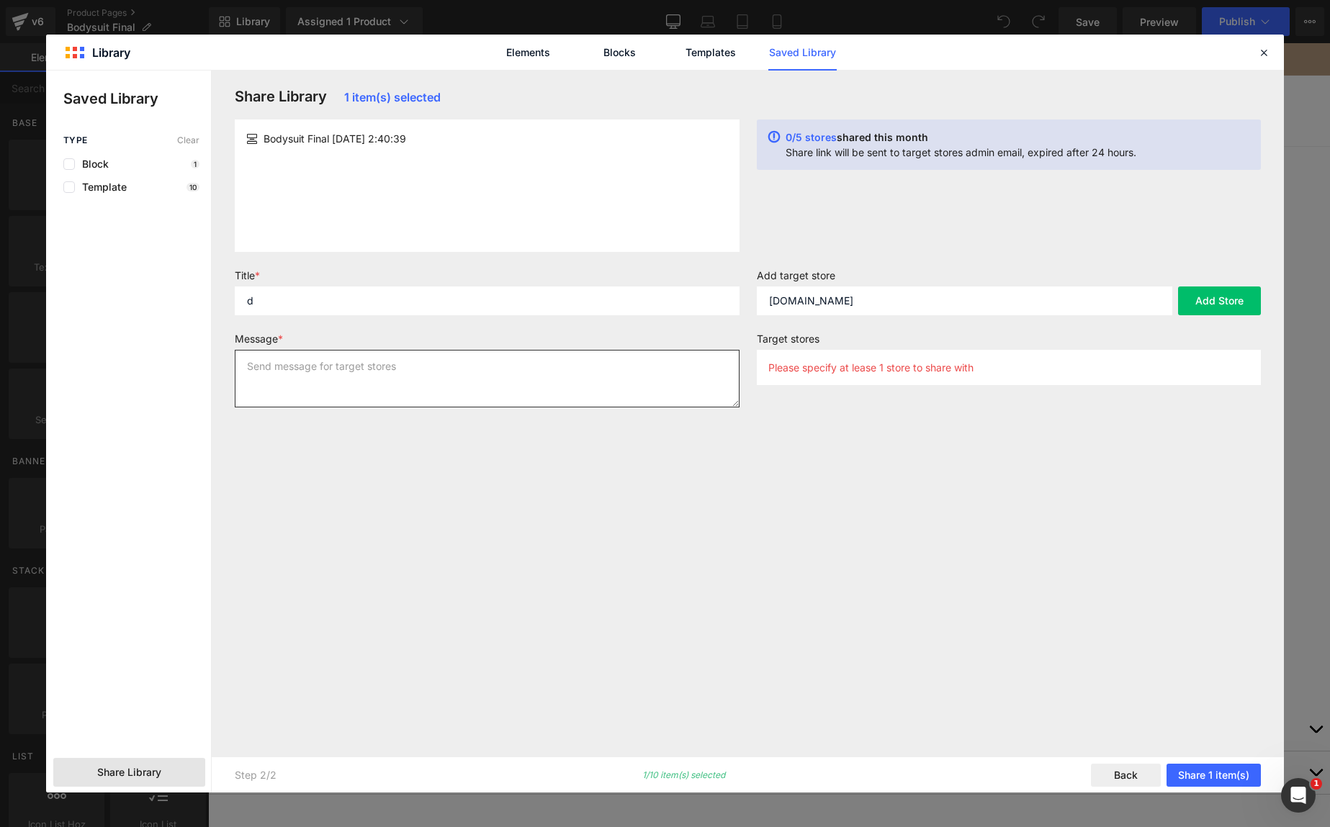
click at [371, 377] on textarea at bounding box center [487, 379] width 505 height 58
type textarea "d"
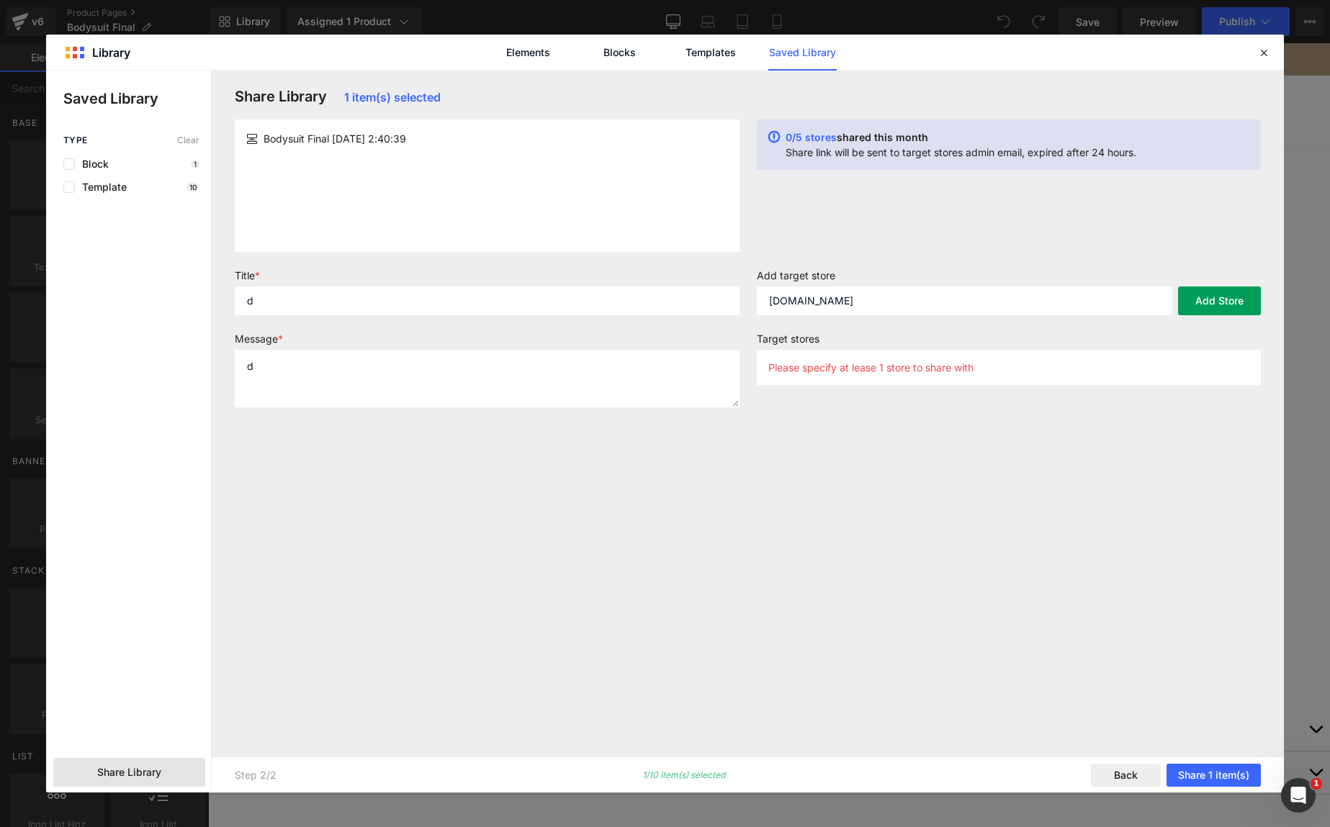
click at [1214, 303] on button "Add Store" at bounding box center [1219, 301] width 83 height 29
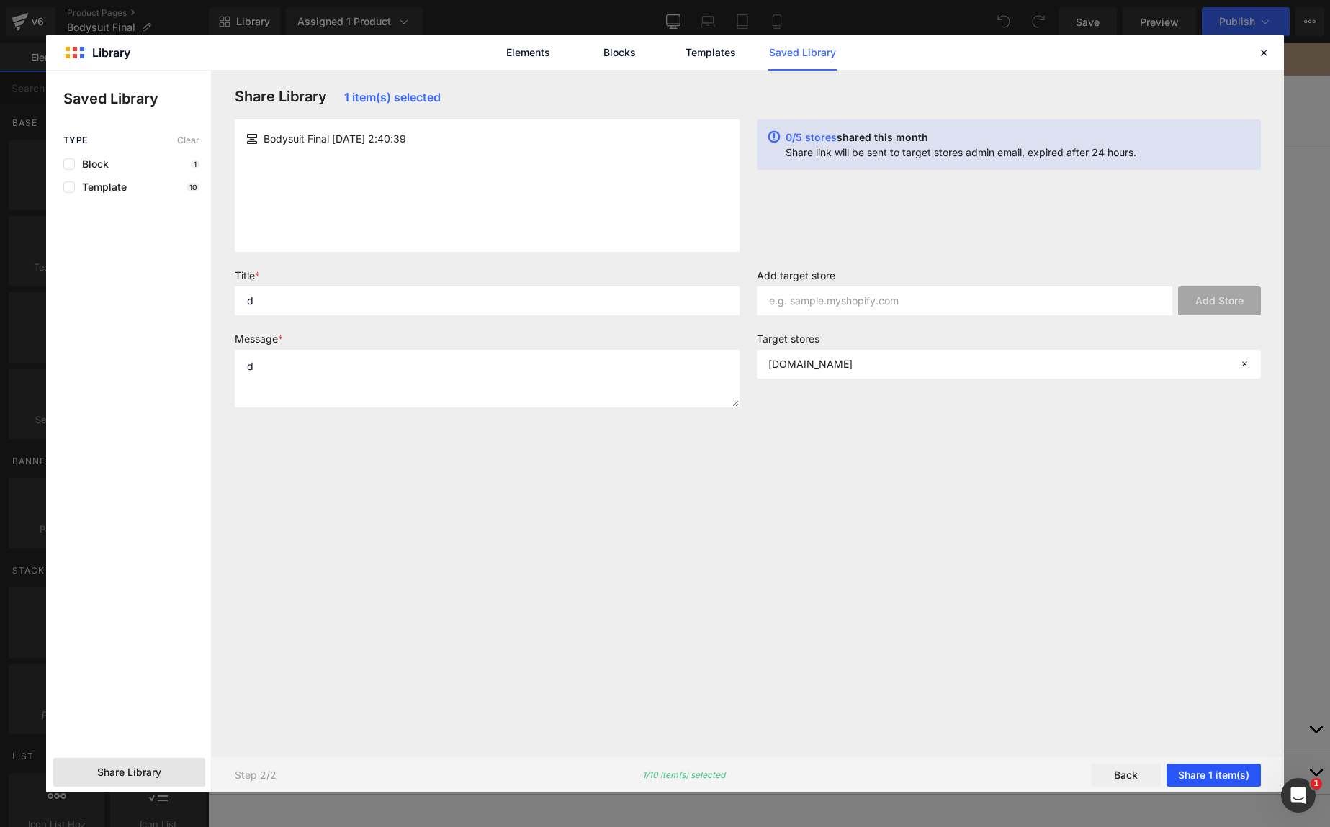
click at [1199, 769] on button "Share 1 item(s)" at bounding box center [1213, 775] width 94 height 23
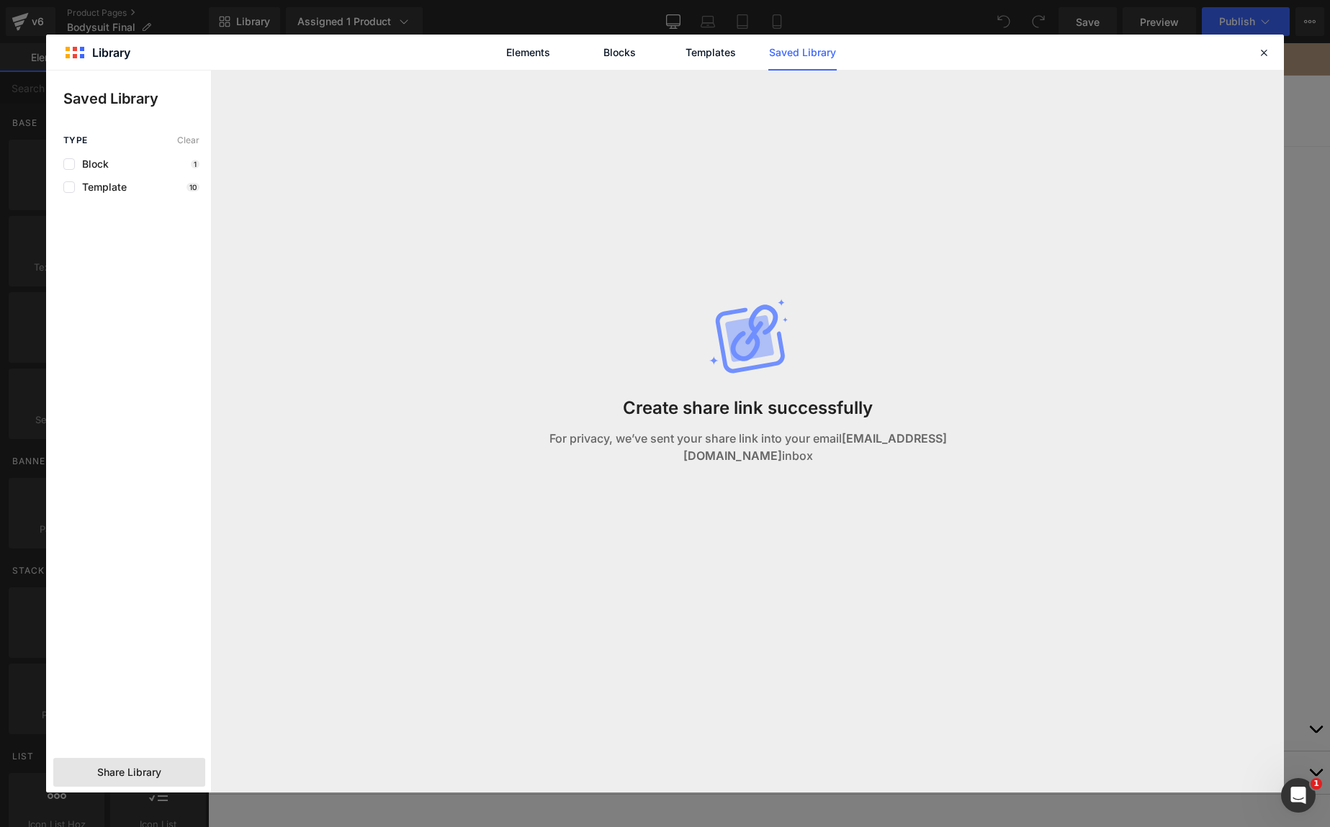
click at [824, 230] on div "Create share link successfully For privacy, we’ve sent your share link into you…" at bounding box center [747, 397] width 510 height 652
click at [524, 54] on link "Elements" at bounding box center [528, 53] width 68 height 36
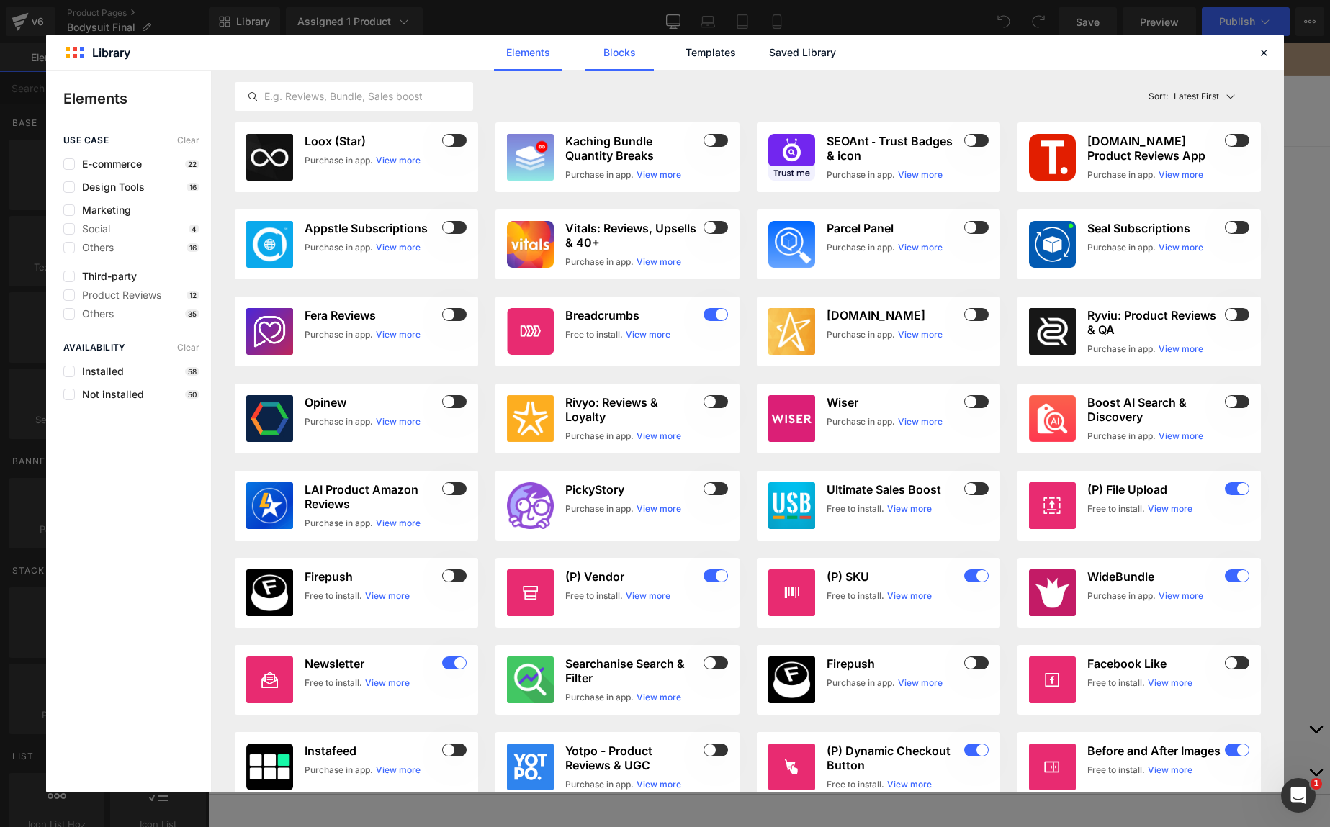
click at [624, 53] on link "Blocks" at bounding box center [619, 53] width 68 height 36
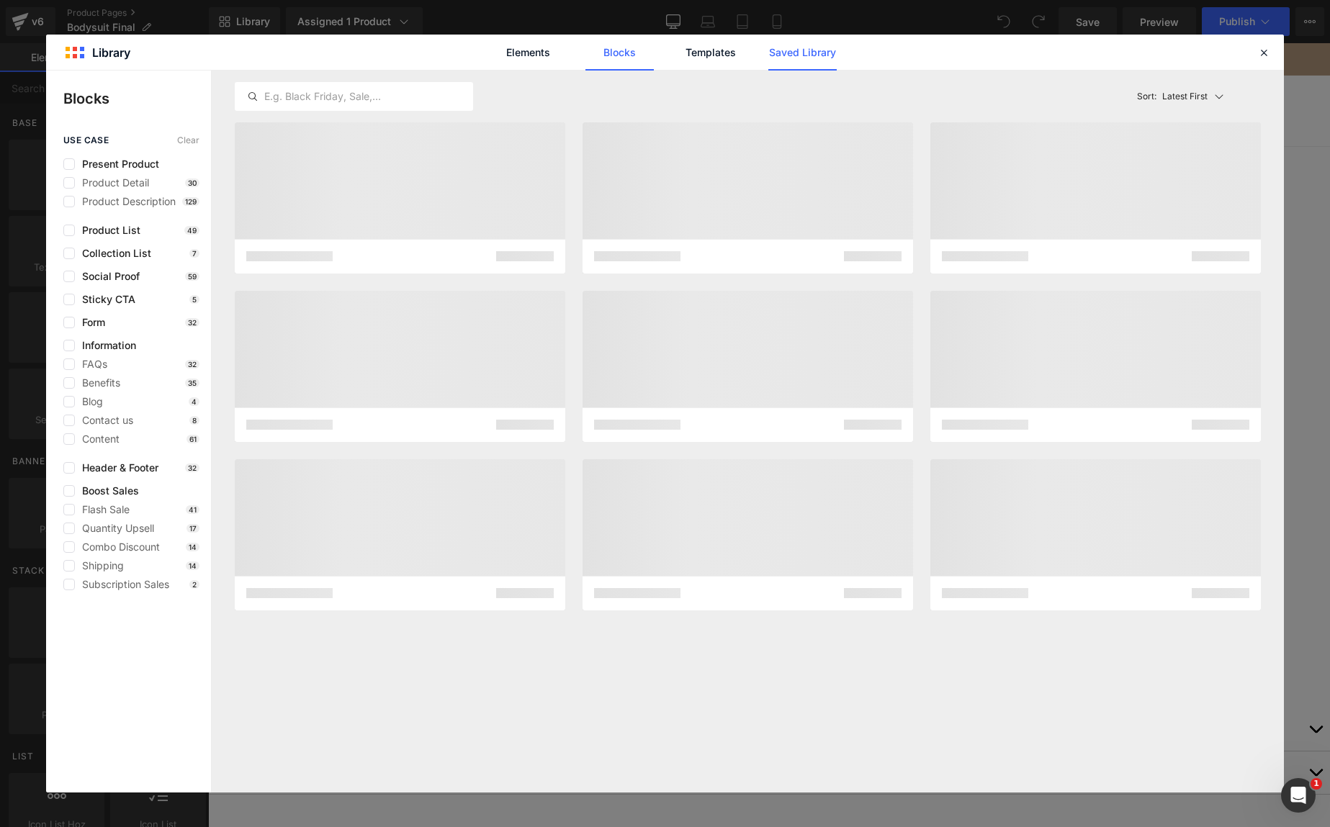
click at [783, 57] on link "Saved Library" at bounding box center [802, 53] width 68 height 36
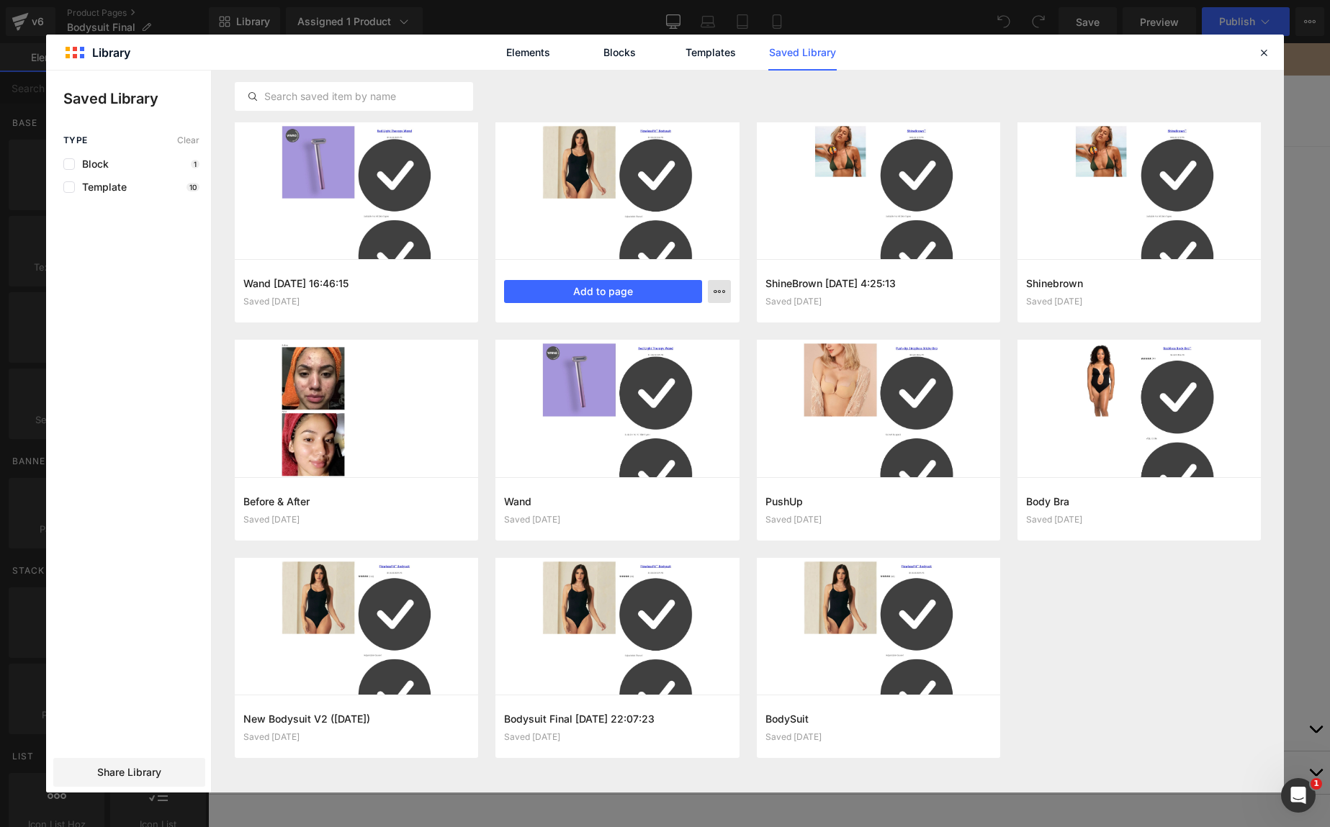
click at [717, 289] on icon "button" at bounding box center [719, 292] width 12 height 12
click at [717, 289] on div at bounding box center [665, 432] width 1238 height 722
click at [106, 778] on span "Share Library" at bounding box center [129, 772] width 64 height 14
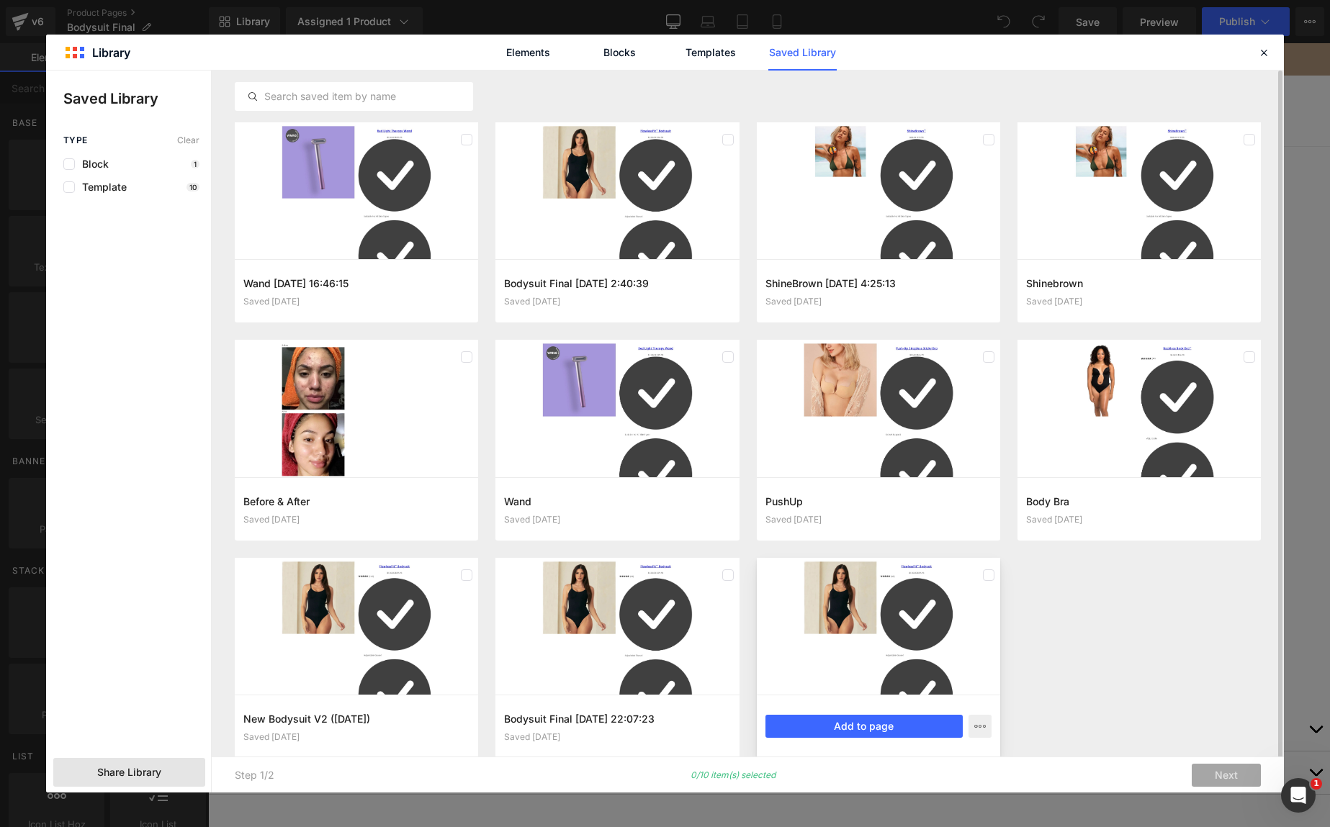
scroll to position [36, 0]
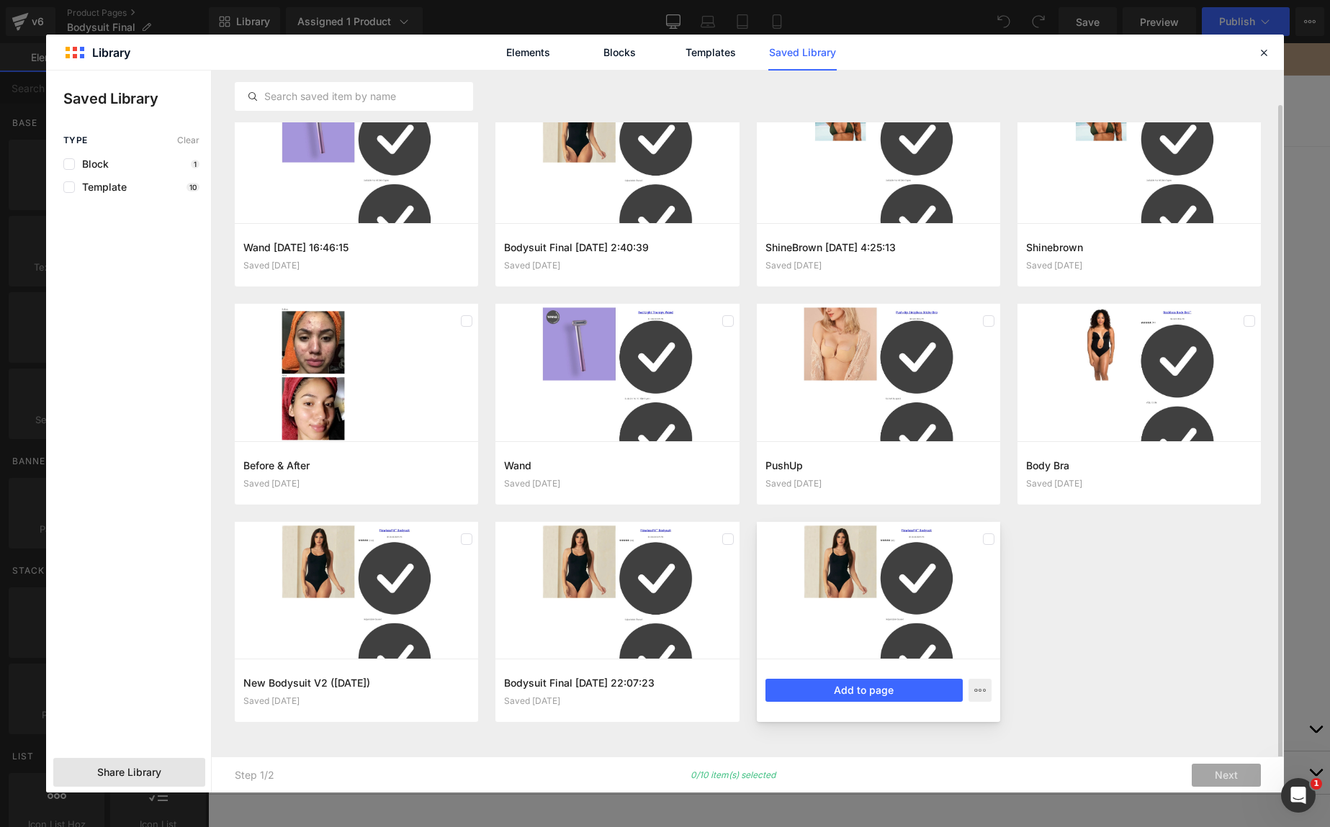
click at [958, 581] on div at bounding box center [878, 590] width 243 height 137
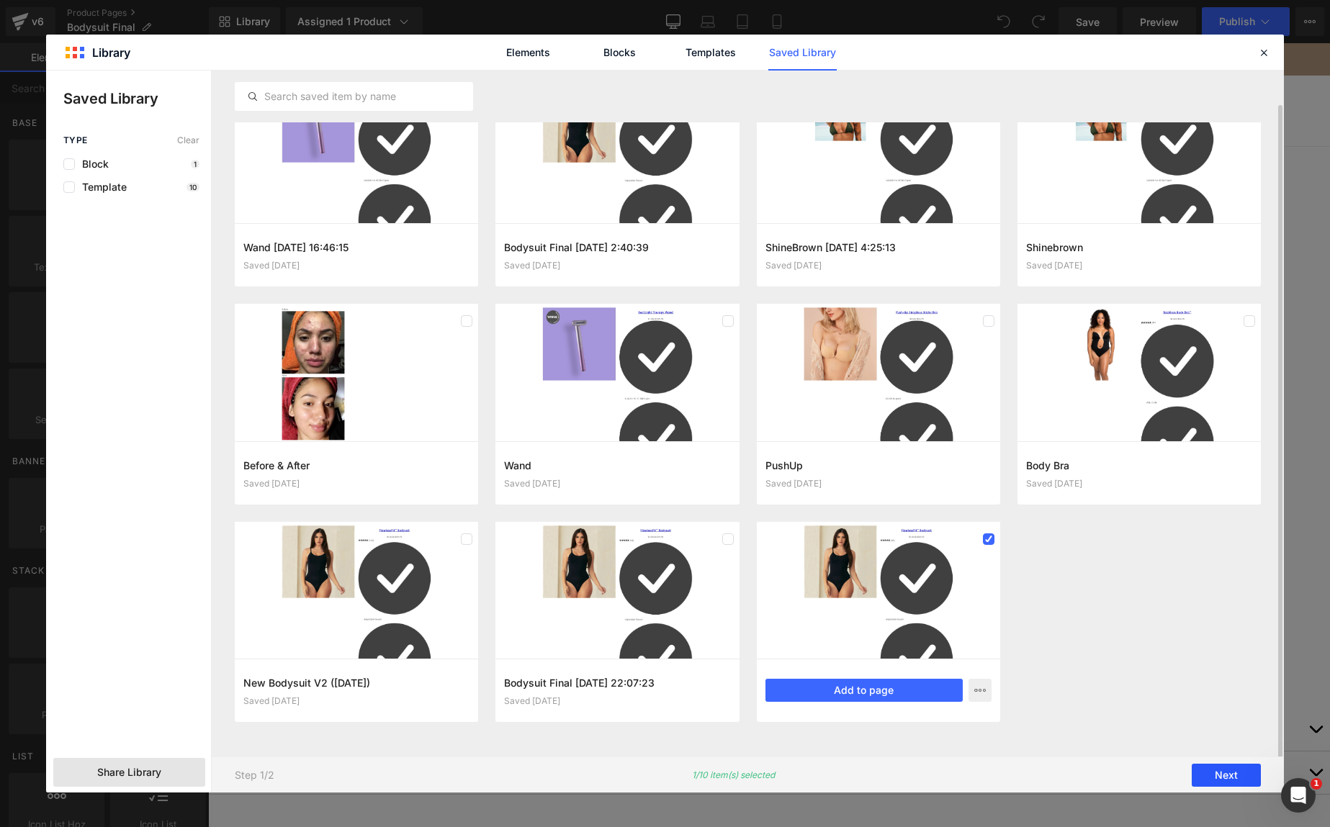
click at [1202, 775] on button "Next" at bounding box center [1225, 775] width 69 height 23
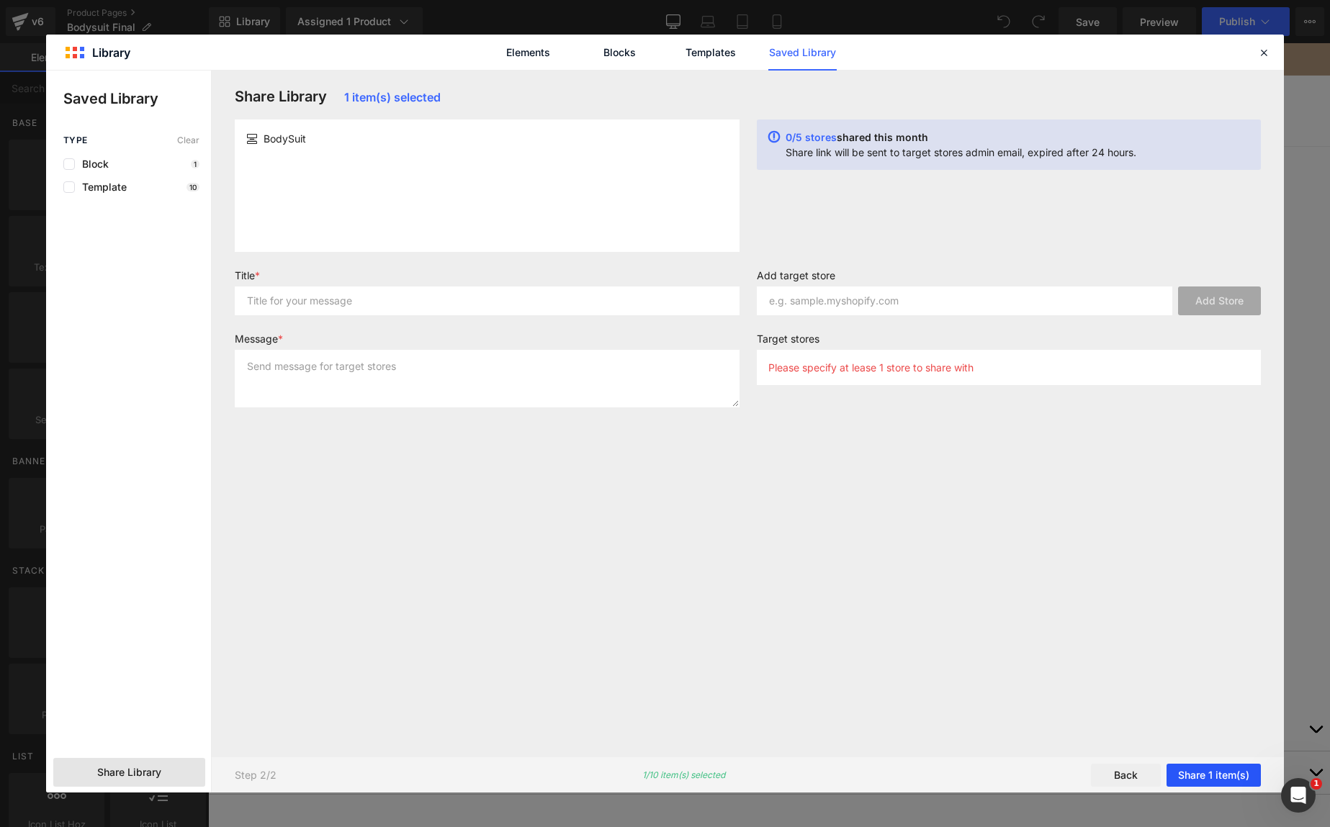
scroll to position [0, 0]
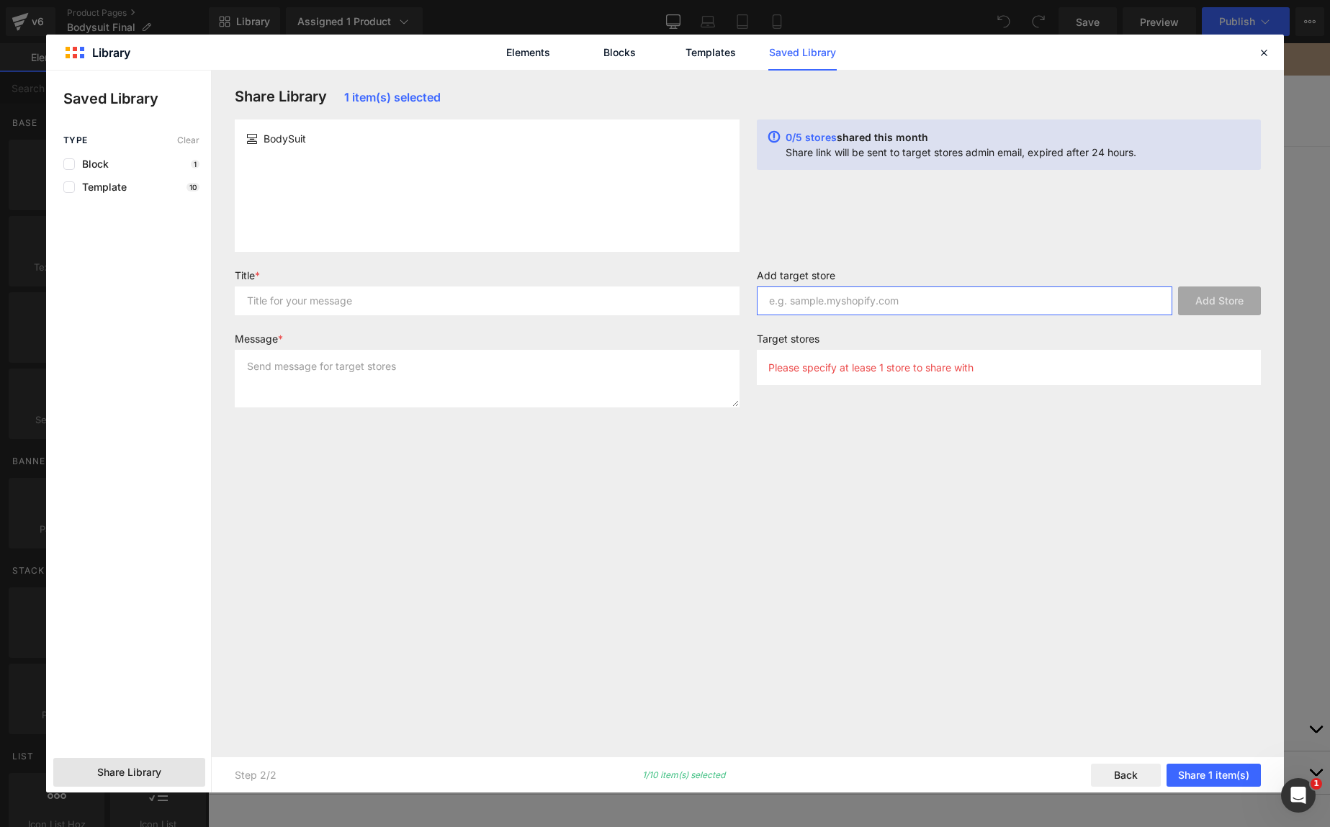
click at [935, 315] on input "text" at bounding box center [965, 301] width 416 height 29
drag, startPoint x: 614, startPoint y: 535, endPoint x: 597, endPoint y: 518, distance: 23.9
click at [615, 535] on div "Share Library 1 item(s) selected BodySuit 0/5 stores shared this month Share li…" at bounding box center [747, 414] width 1043 height 652
click at [1269, 54] on icon at bounding box center [1263, 52] width 13 height 13
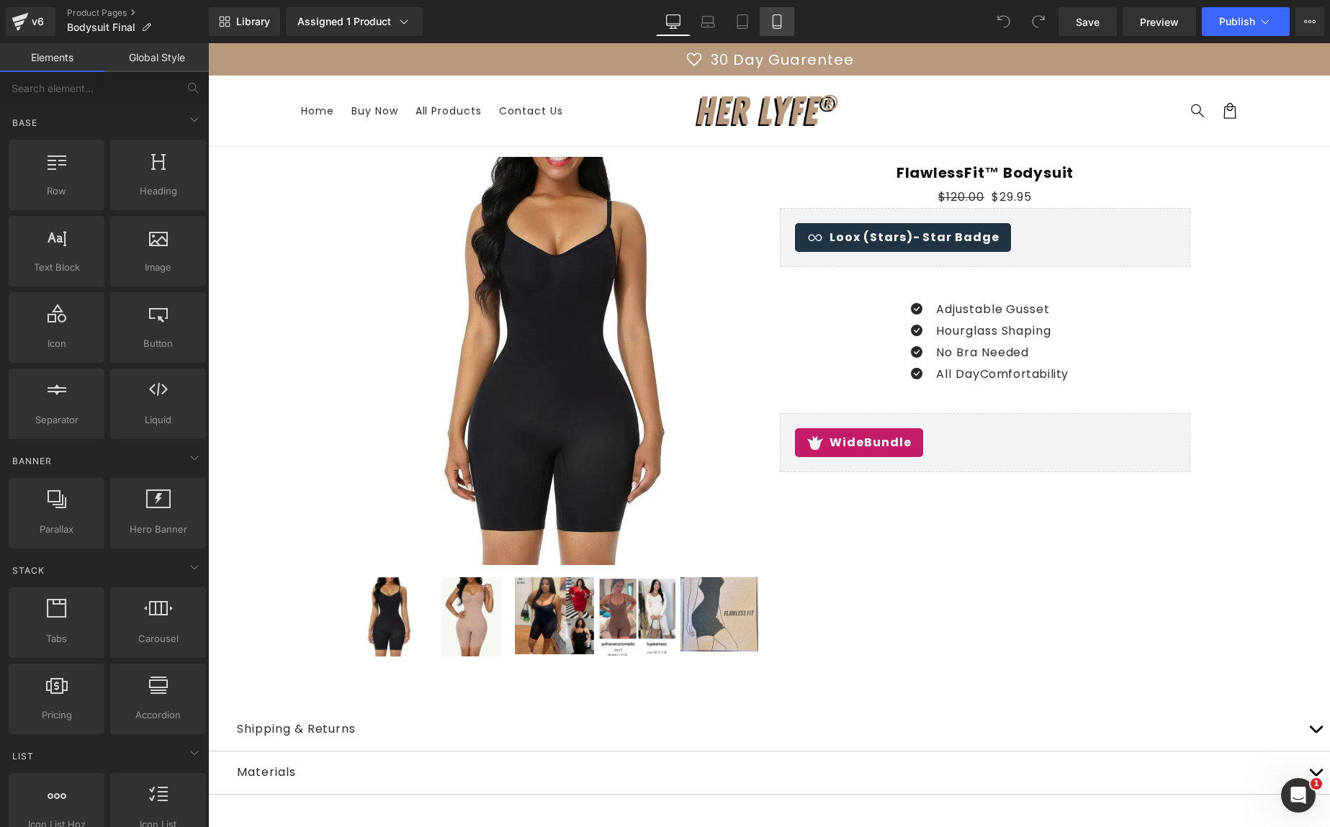
click at [767, 26] on link "Mobile" at bounding box center [777, 21] width 35 height 29
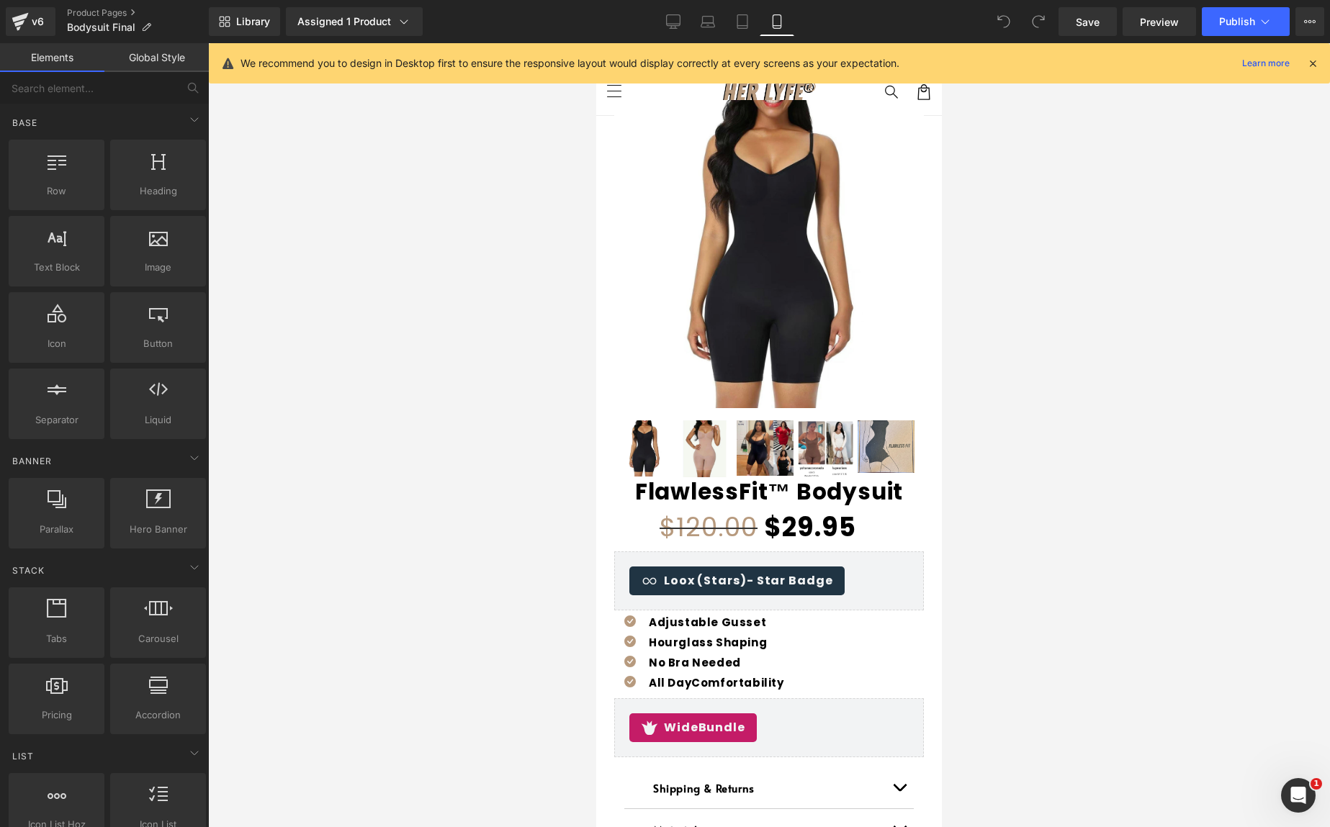
click at [1310, 65] on icon at bounding box center [1312, 63] width 13 height 13
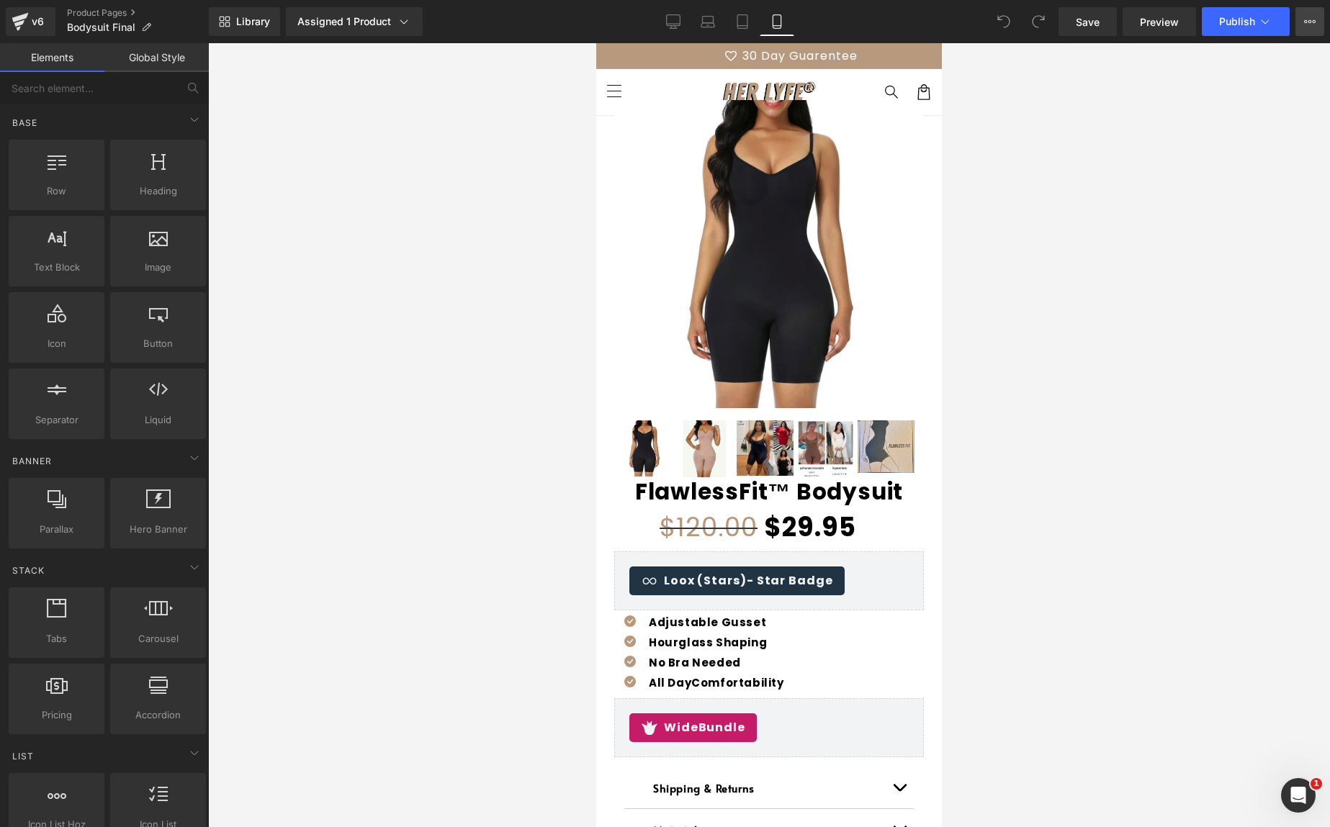
click at [1312, 20] on icon at bounding box center [1310, 22] width 12 height 12
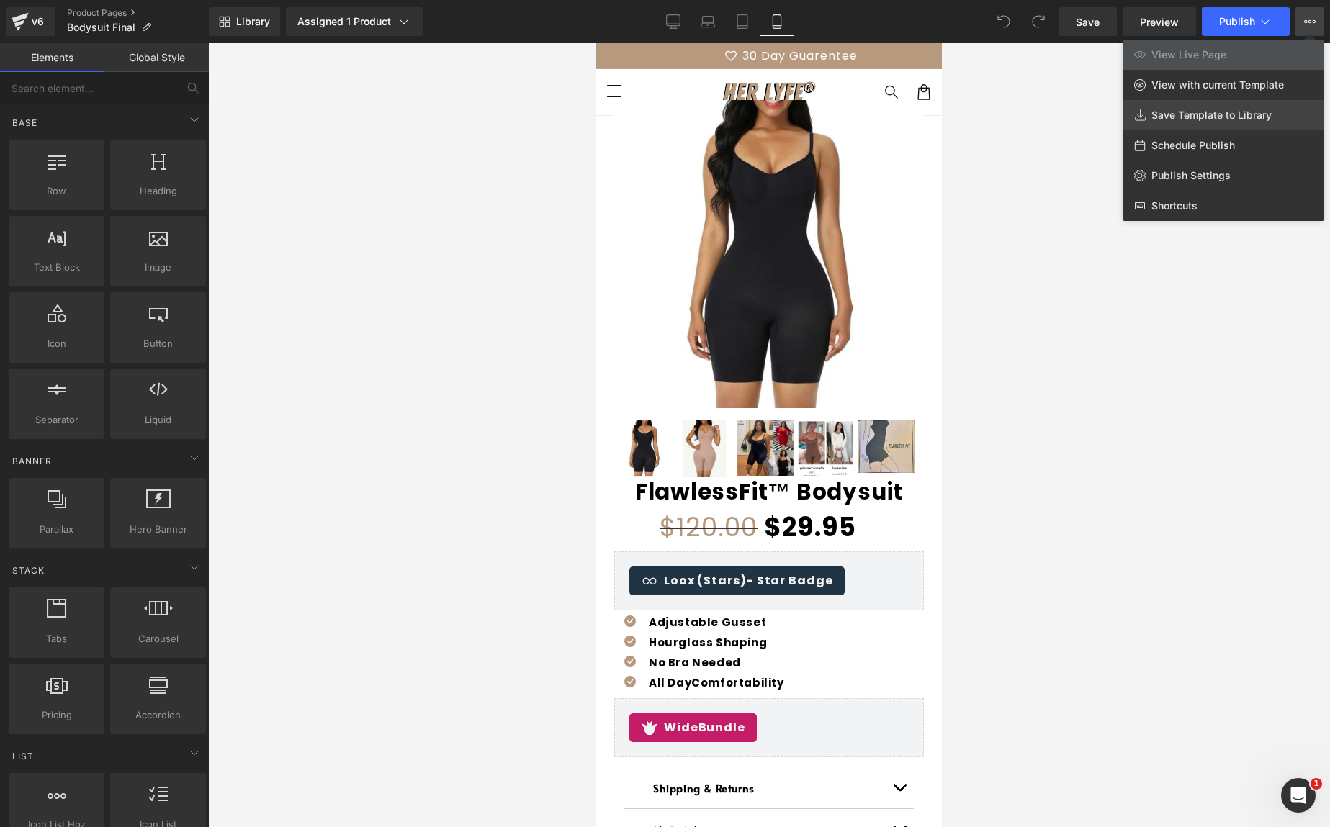
click at [1206, 112] on span "Save Template to Library" at bounding box center [1211, 115] width 120 height 13
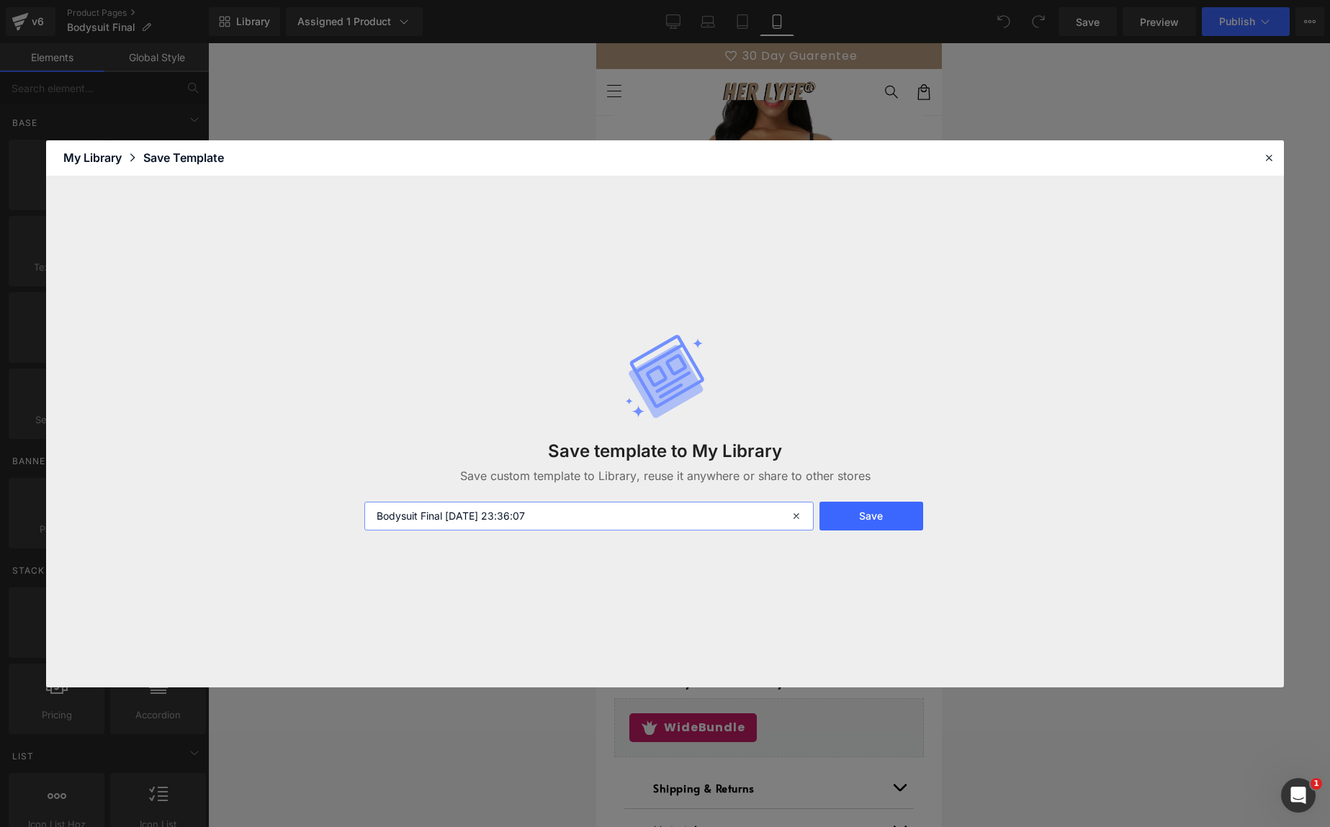
click at [608, 510] on input "Bodysuit Final [DATE] 23:36:07" at bounding box center [589, 516] width 450 height 29
type input "BodySuit FINAL"
drag, startPoint x: 859, startPoint y: 481, endPoint x: 857, endPoint y: 513, distance: 31.7
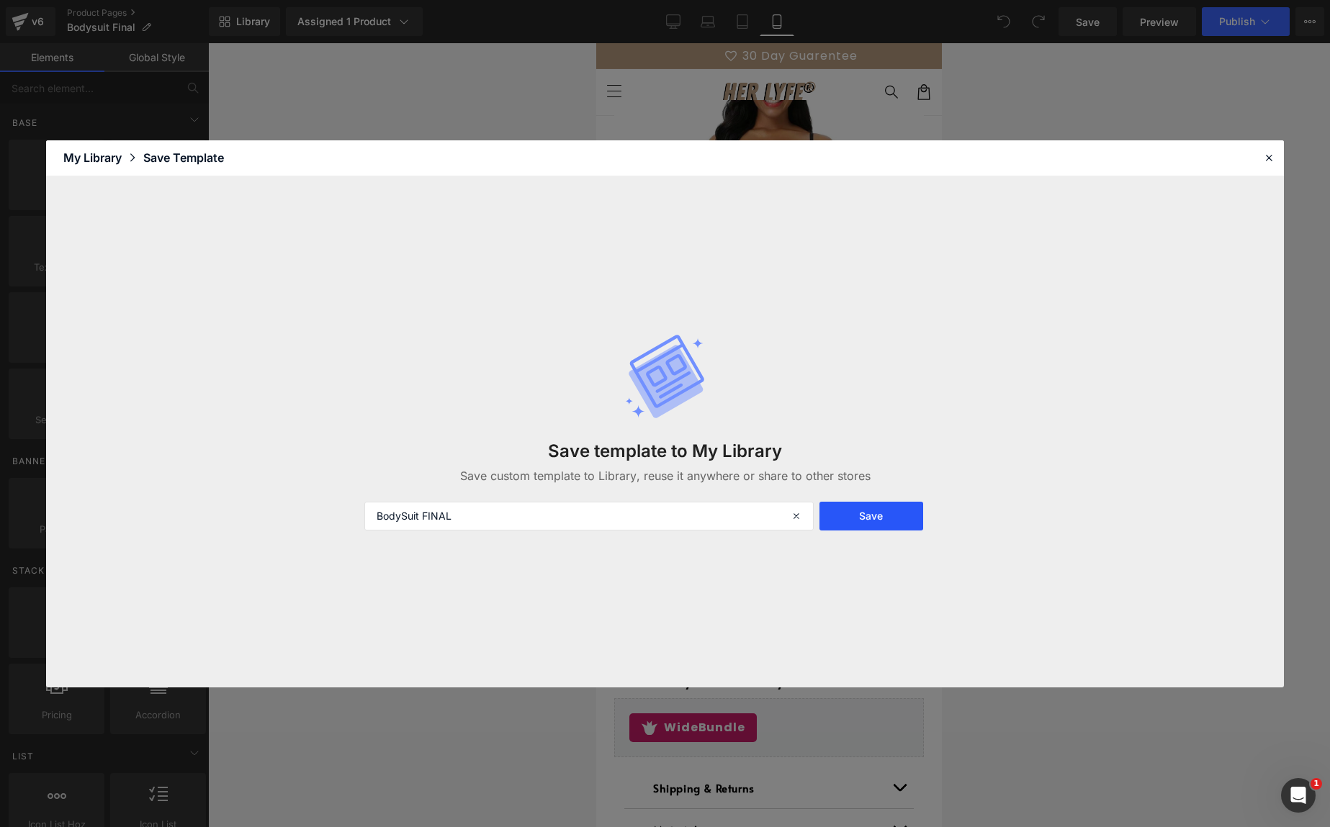
click at [860, 482] on p "Save custom template to Library, reuse it anywhere or share to other stores" at bounding box center [664, 475] width 447 height 17
click at [855, 515] on button "Save" at bounding box center [870, 516] width 103 height 29
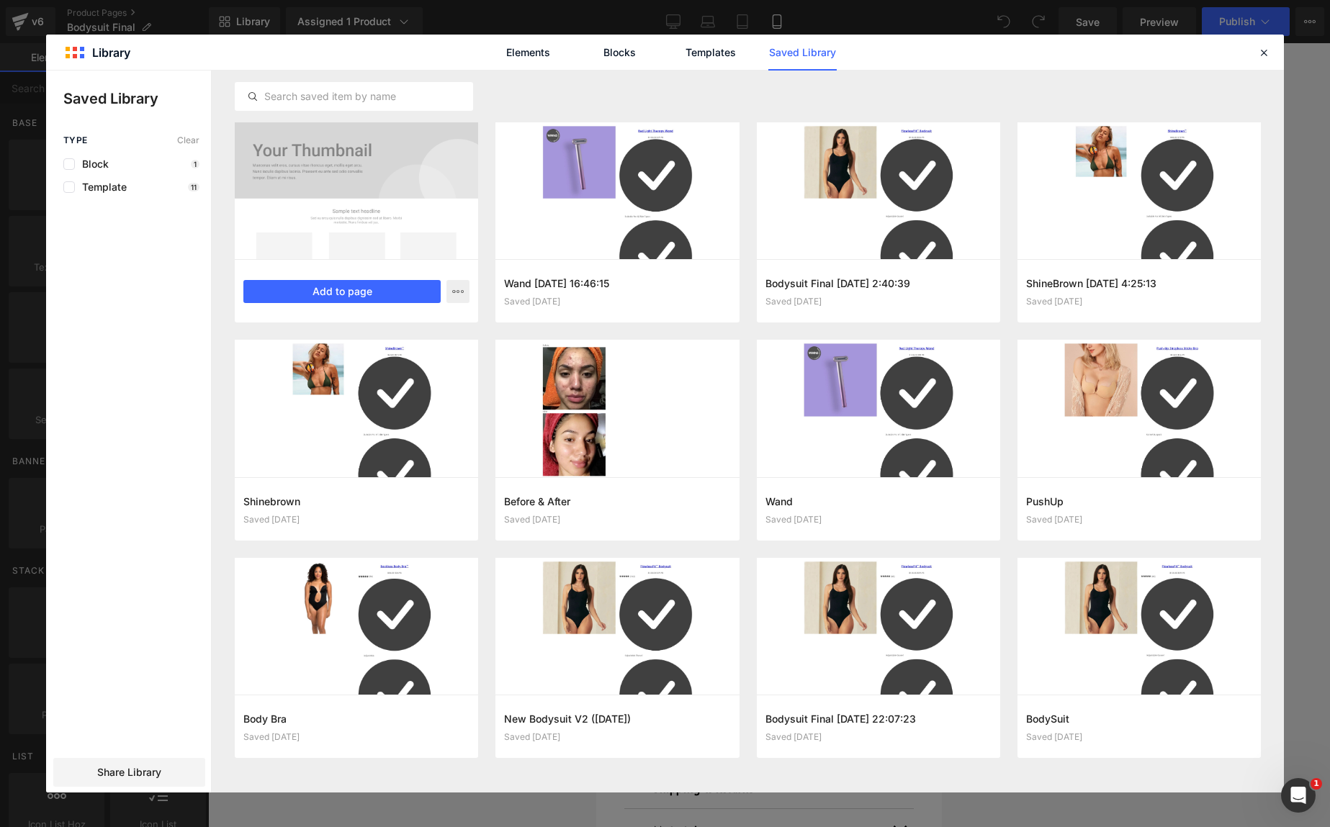
click at [397, 191] on div at bounding box center [356, 190] width 243 height 137
click at [465, 295] on button "button" at bounding box center [457, 291] width 23 height 23
click at [369, 196] on div at bounding box center [665, 432] width 1238 height 722
drag, startPoint x: 99, startPoint y: 770, endPoint x: 230, endPoint y: 513, distance: 288.8
click at [100, 770] on span "Share Library" at bounding box center [129, 772] width 64 height 14
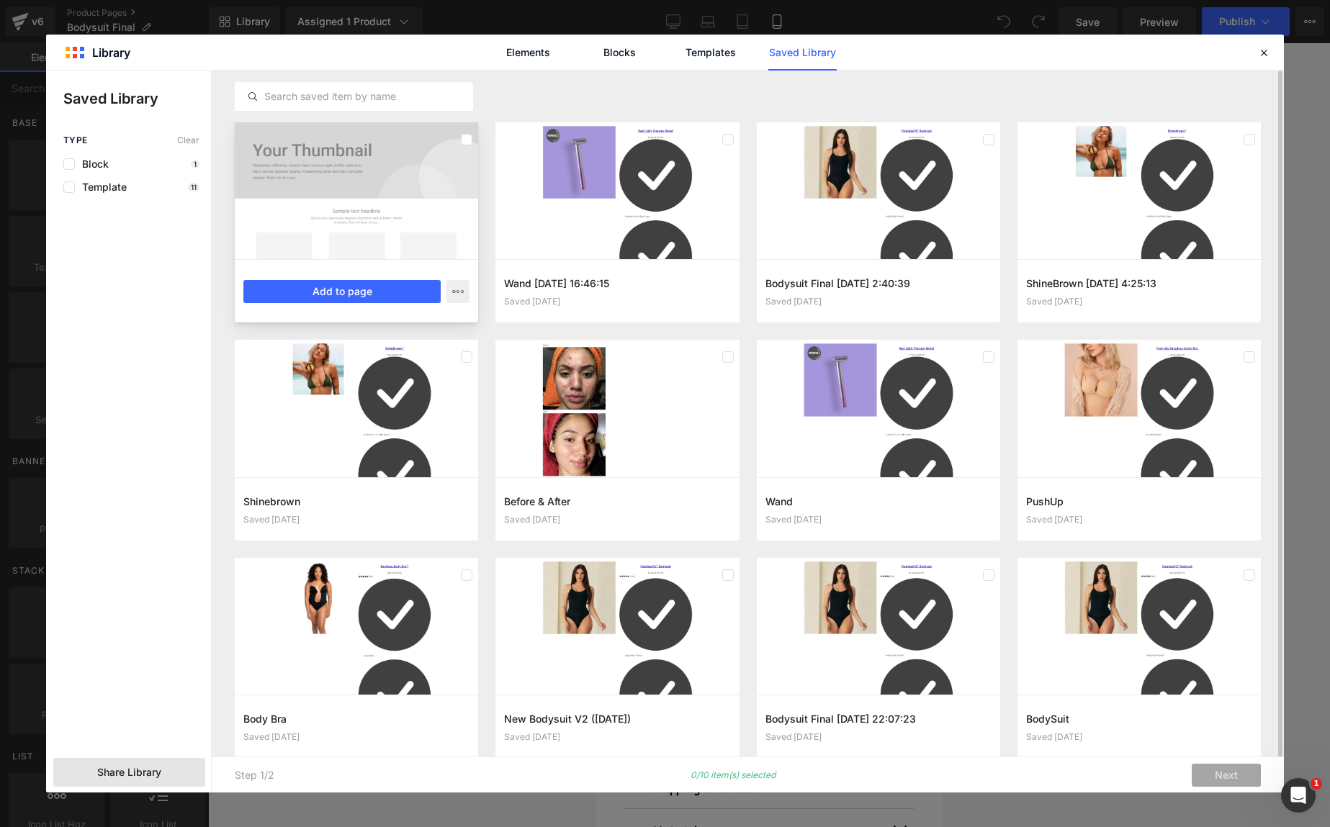
click at [346, 143] on div at bounding box center [356, 190] width 243 height 137
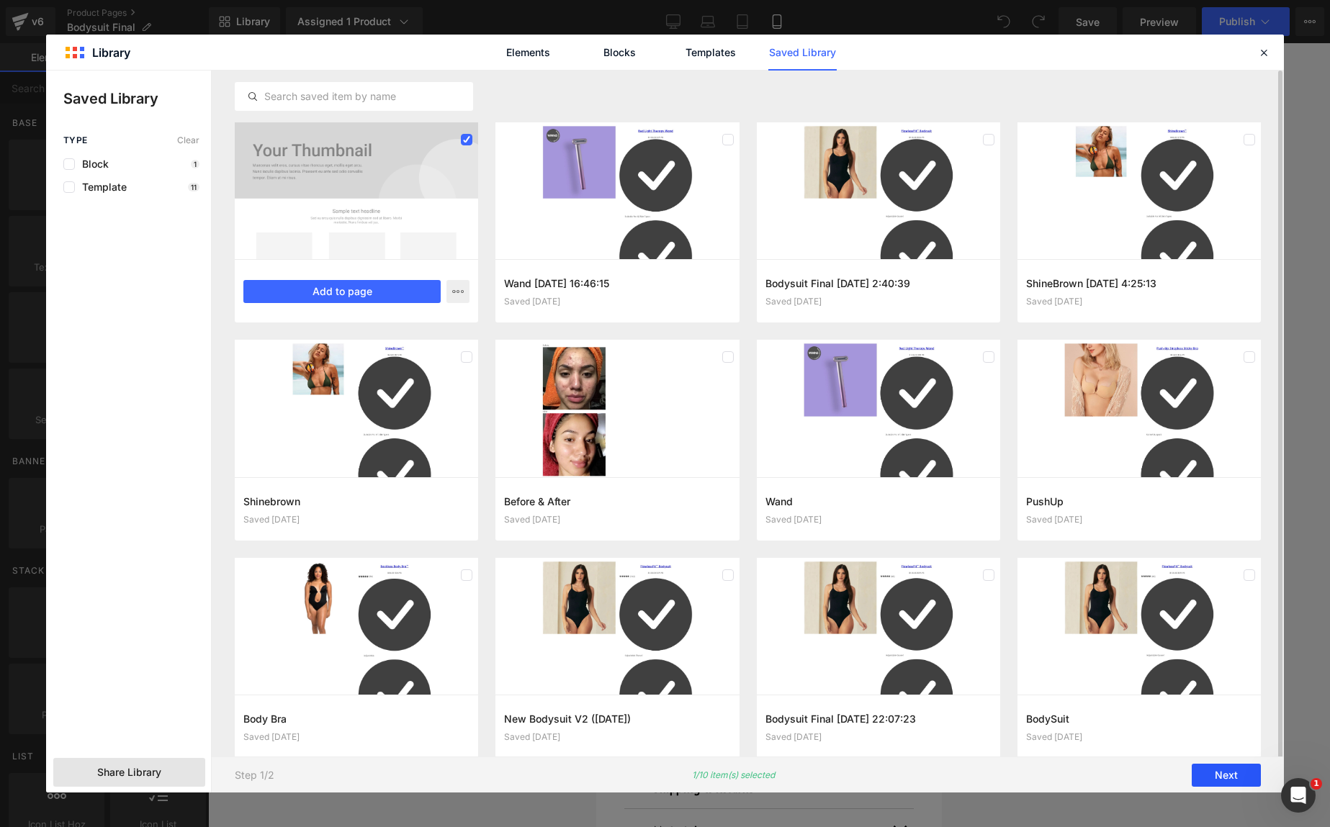
click at [1220, 778] on button "Next" at bounding box center [1225, 775] width 69 height 23
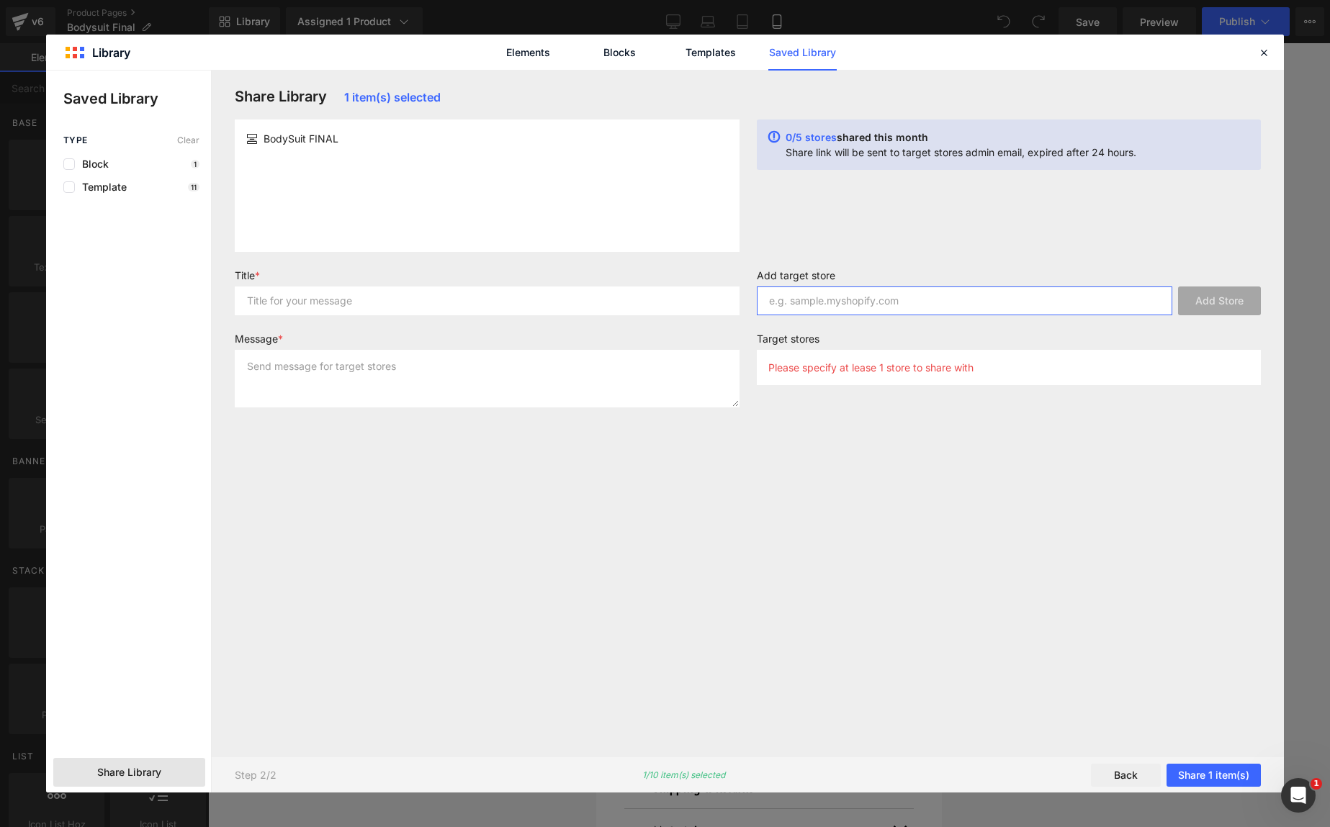
click at [892, 296] on input "text" at bounding box center [965, 301] width 416 height 29
click at [806, 301] on input "text" at bounding box center [965, 301] width 416 height 29
paste input "d1efxv-d8"
type input "[DOMAIN_NAME]"
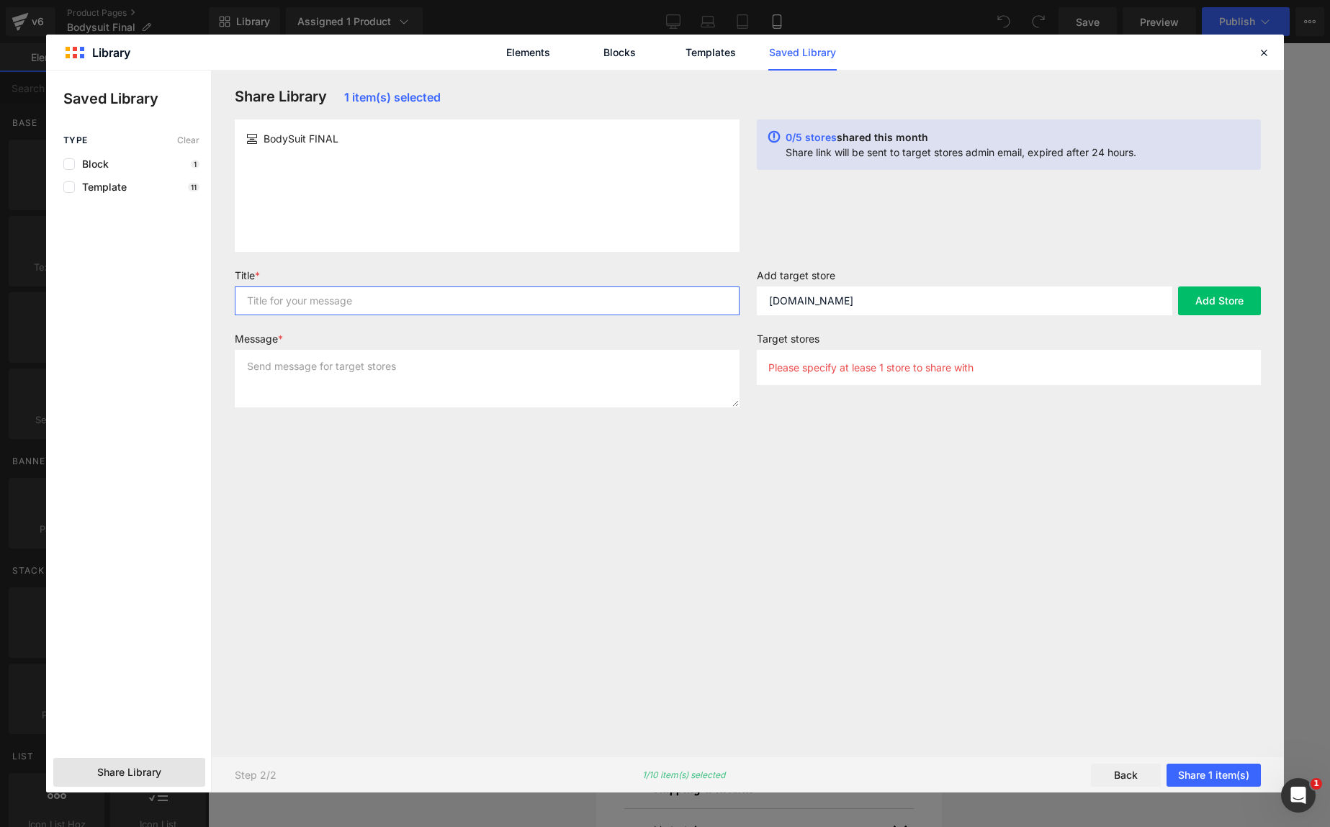
click at [515, 293] on input "text" at bounding box center [487, 301] width 505 height 29
type input "d"
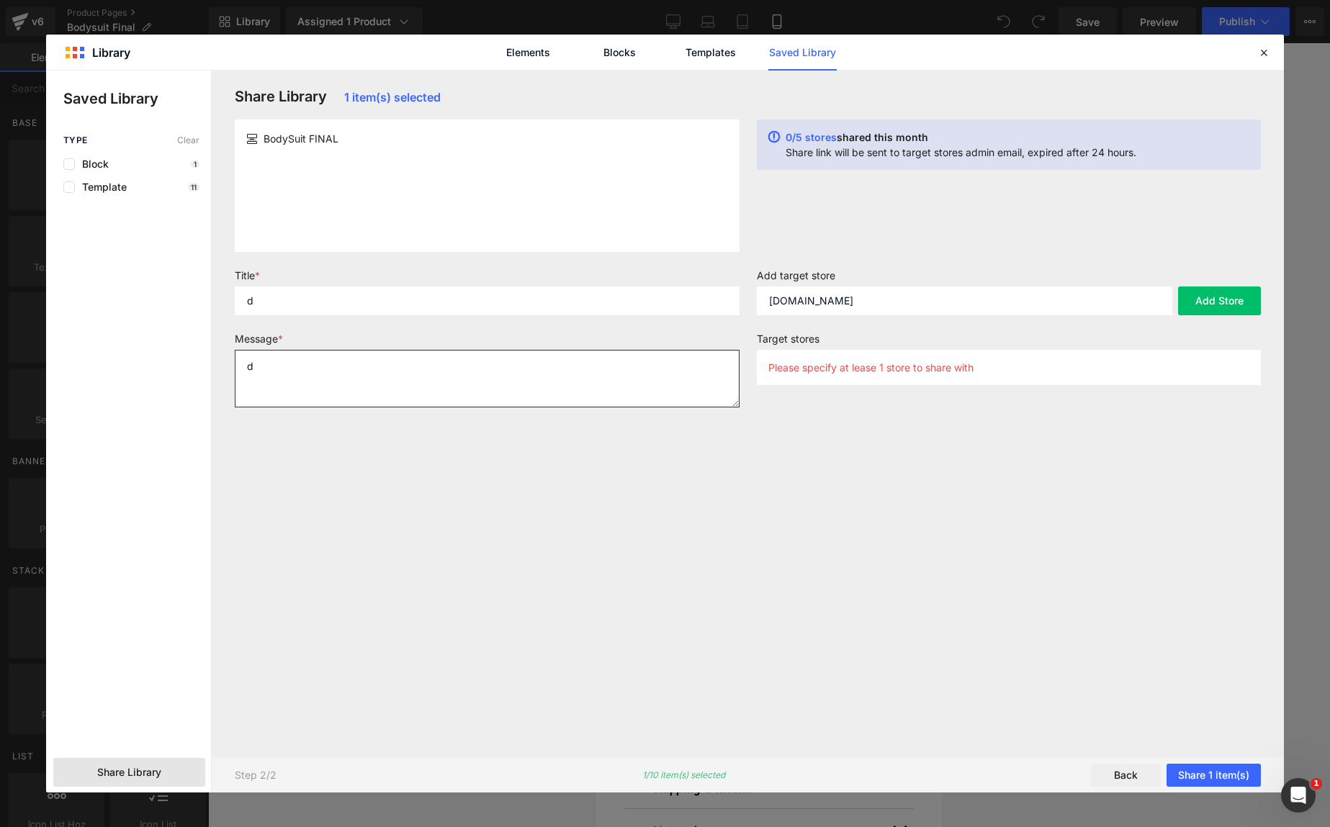
click at [409, 375] on textarea "d" at bounding box center [487, 379] width 505 height 58
type textarea "d"
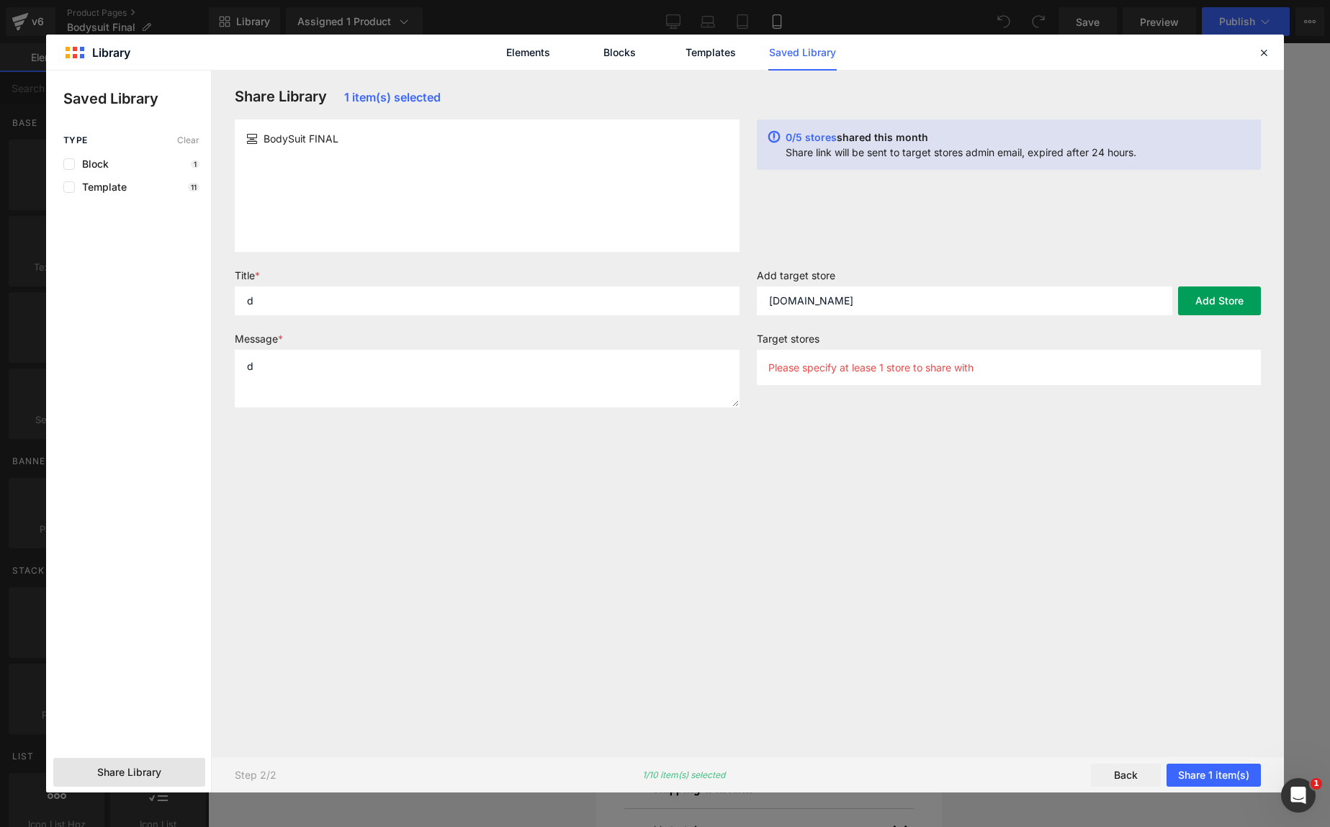
click at [1225, 310] on button "Add Store" at bounding box center [1219, 301] width 83 height 29
drag, startPoint x: 1222, startPoint y: 785, endPoint x: 1213, endPoint y: 783, distance: 9.1
click at [1222, 785] on button "Share 1 item(s)" at bounding box center [1213, 775] width 94 height 23
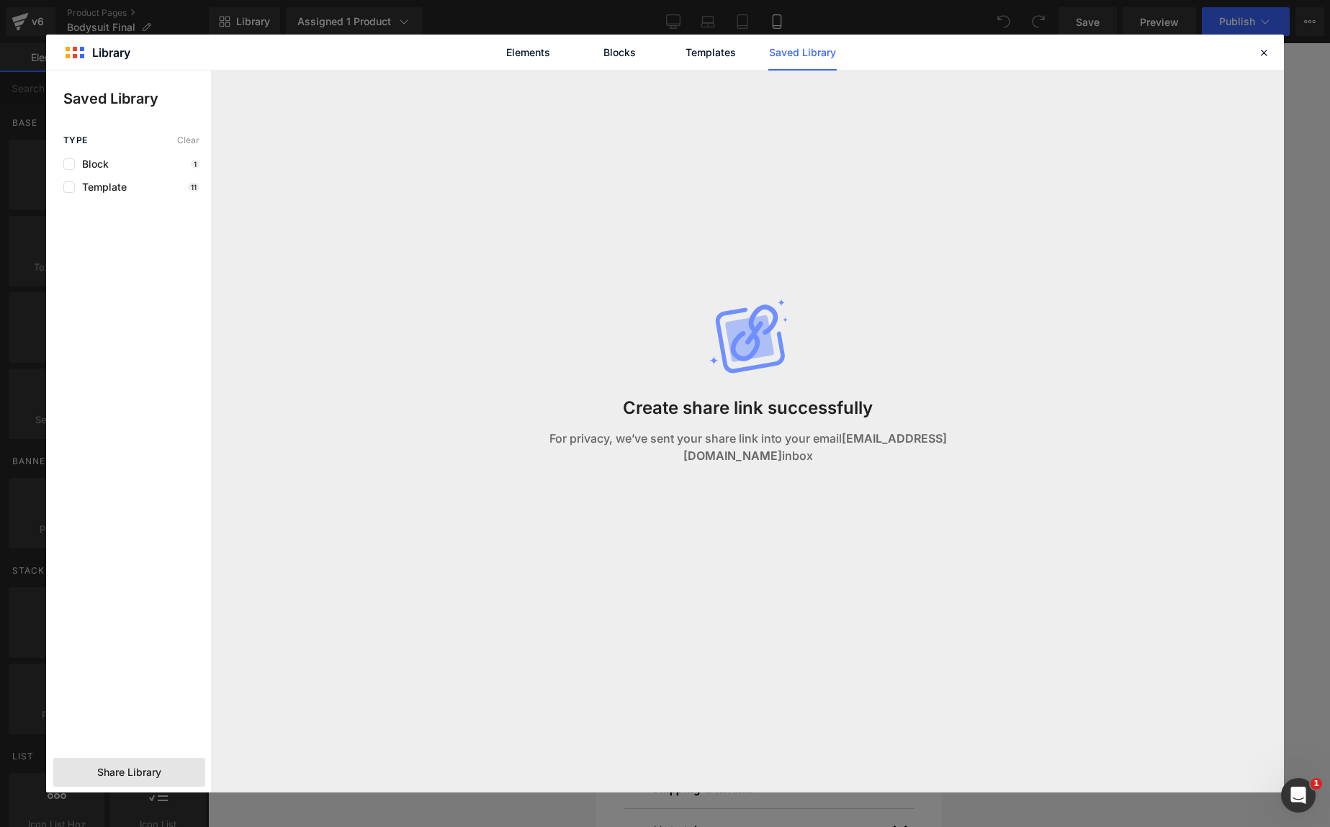
click at [816, 188] on div "Create share link successfully For privacy, we’ve sent your share link into you…" at bounding box center [747, 397] width 510 height 652
click at [1263, 53] on icon at bounding box center [1263, 52] width 13 height 13
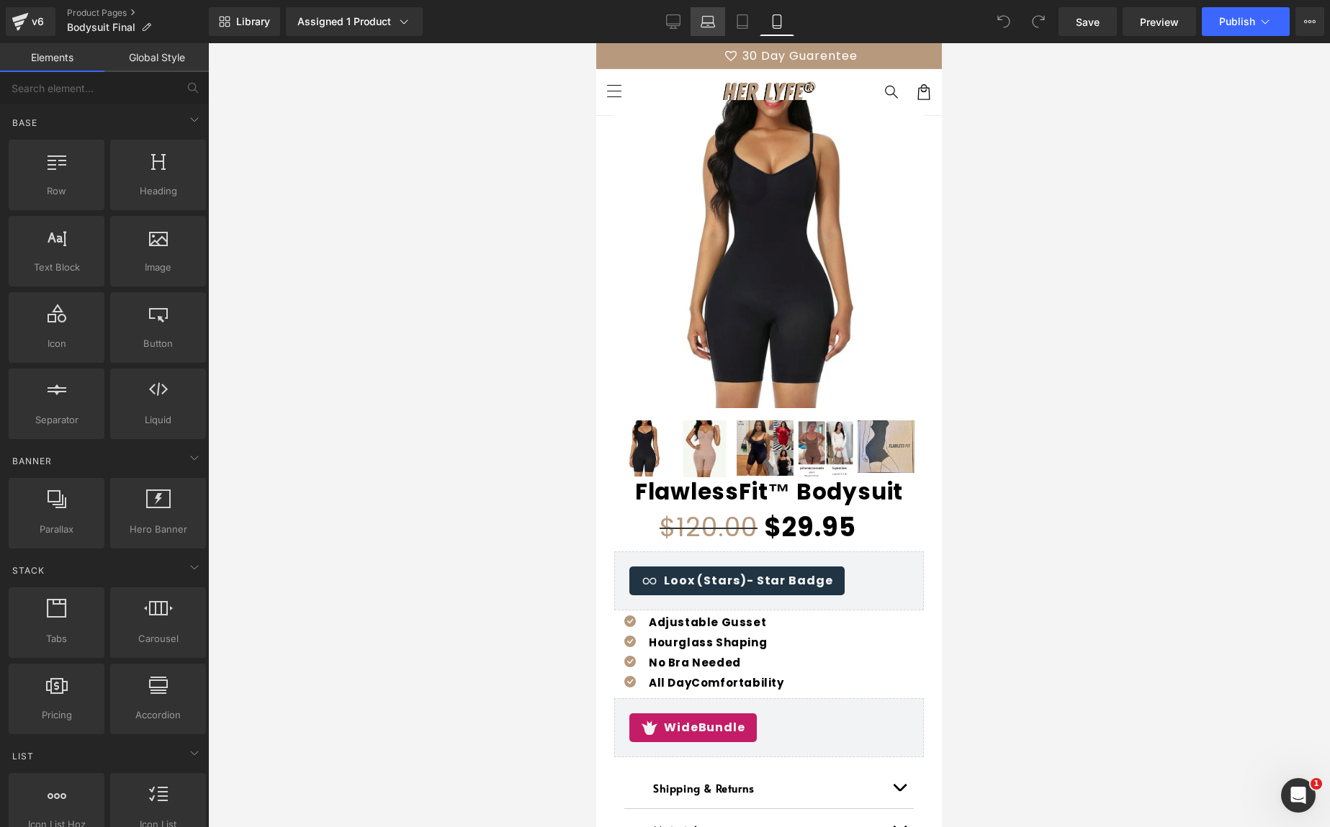
click at [701, 9] on link "Laptop" at bounding box center [707, 21] width 35 height 29
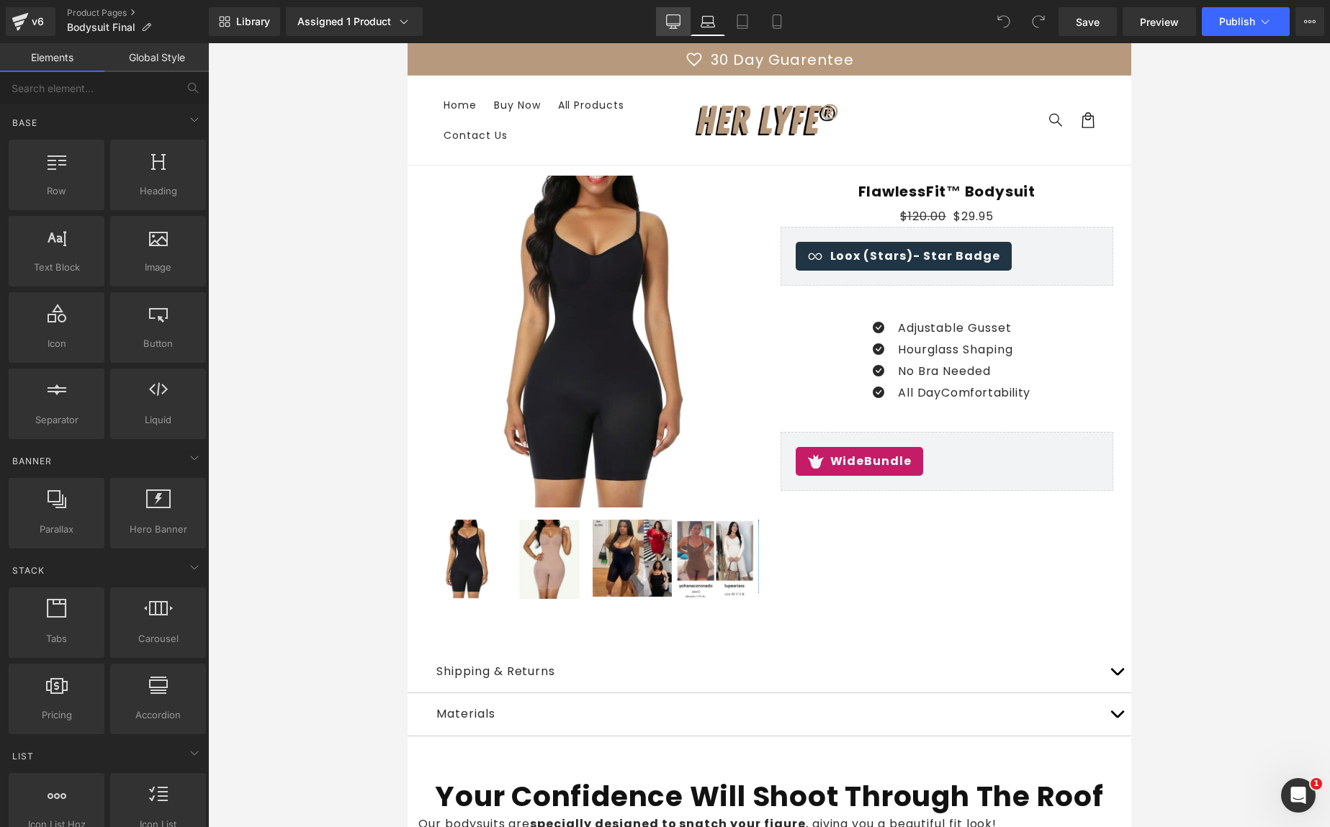
click at [668, 22] on icon at bounding box center [673, 21] width 14 height 14
